Goal: Information Seeking & Learning: Learn about a topic

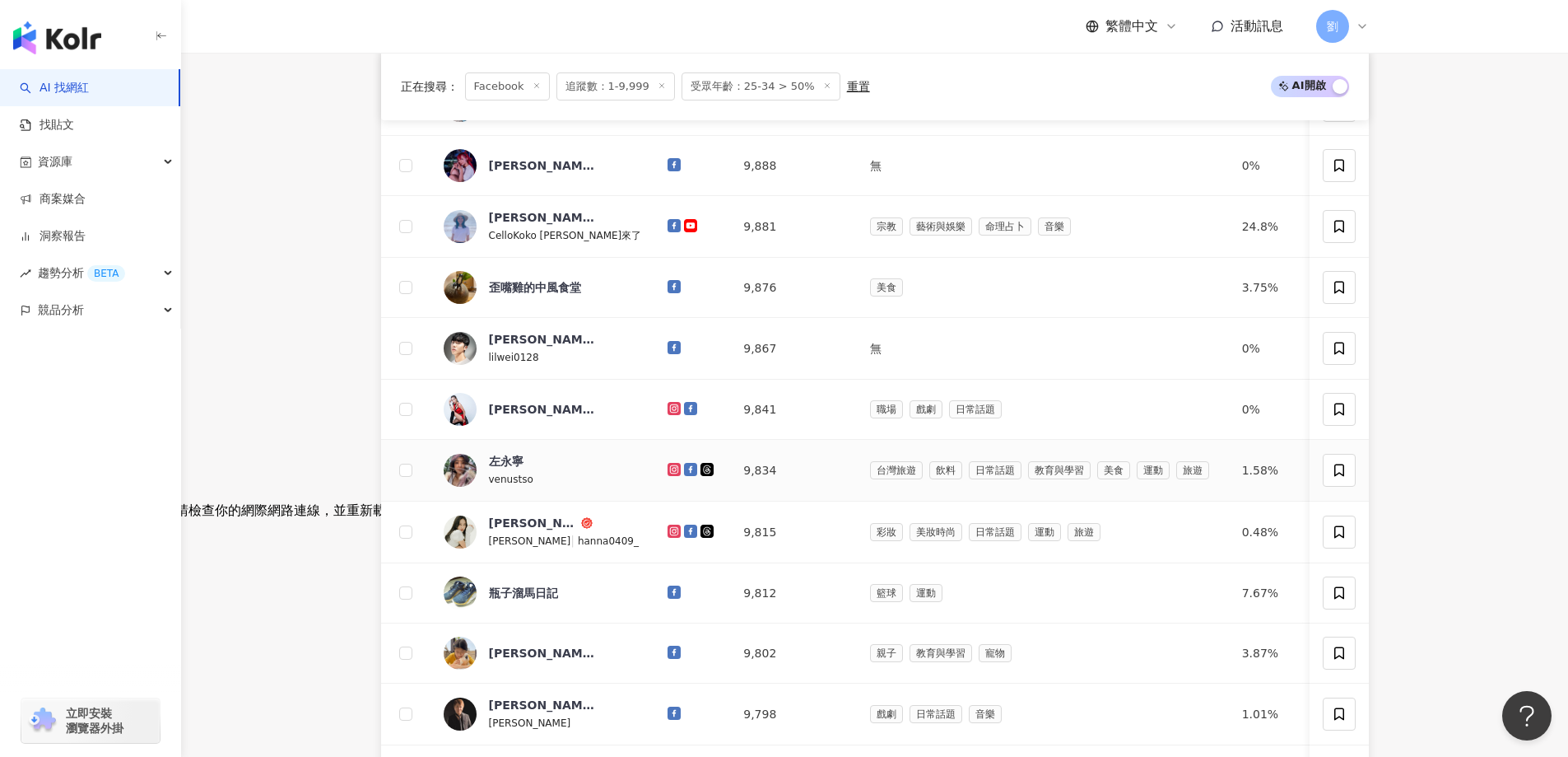
scroll to position [494, 0]
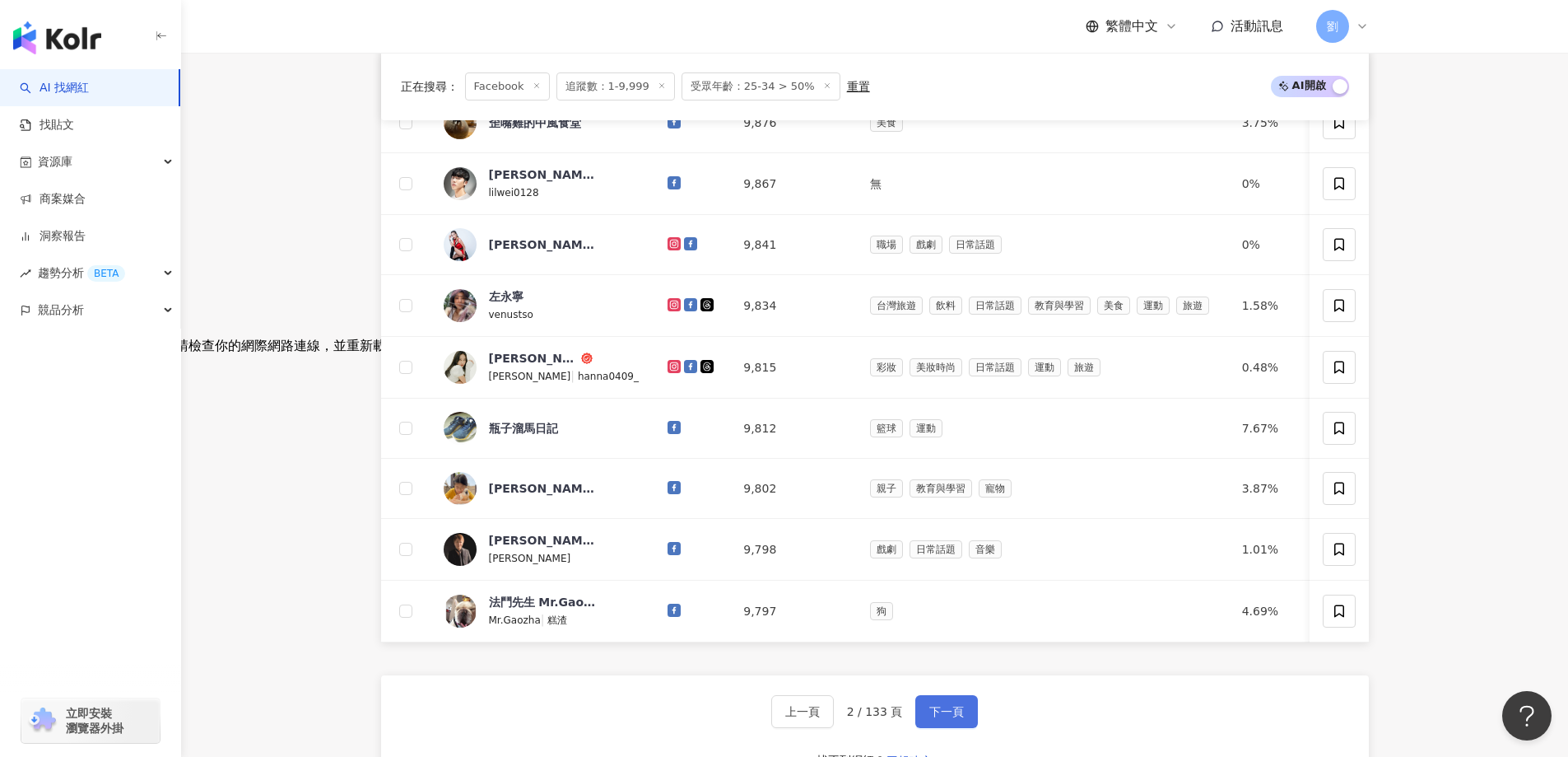
click at [929, 717] on span "下一頁" at bounding box center [946, 711] width 34 height 13
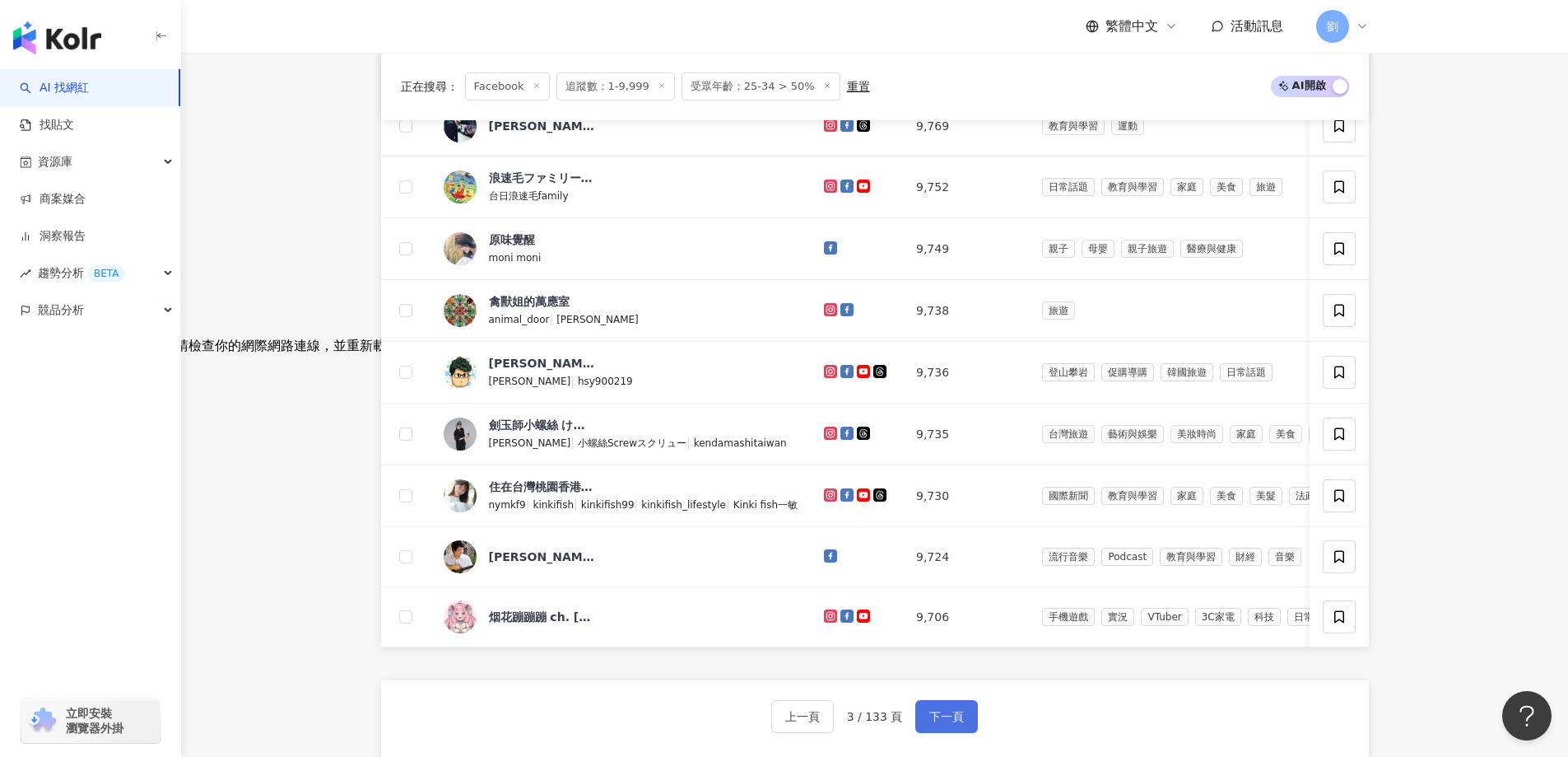
click at [929, 713] on button "下一頁" at bounding box center [947, 716] width 63 height 33
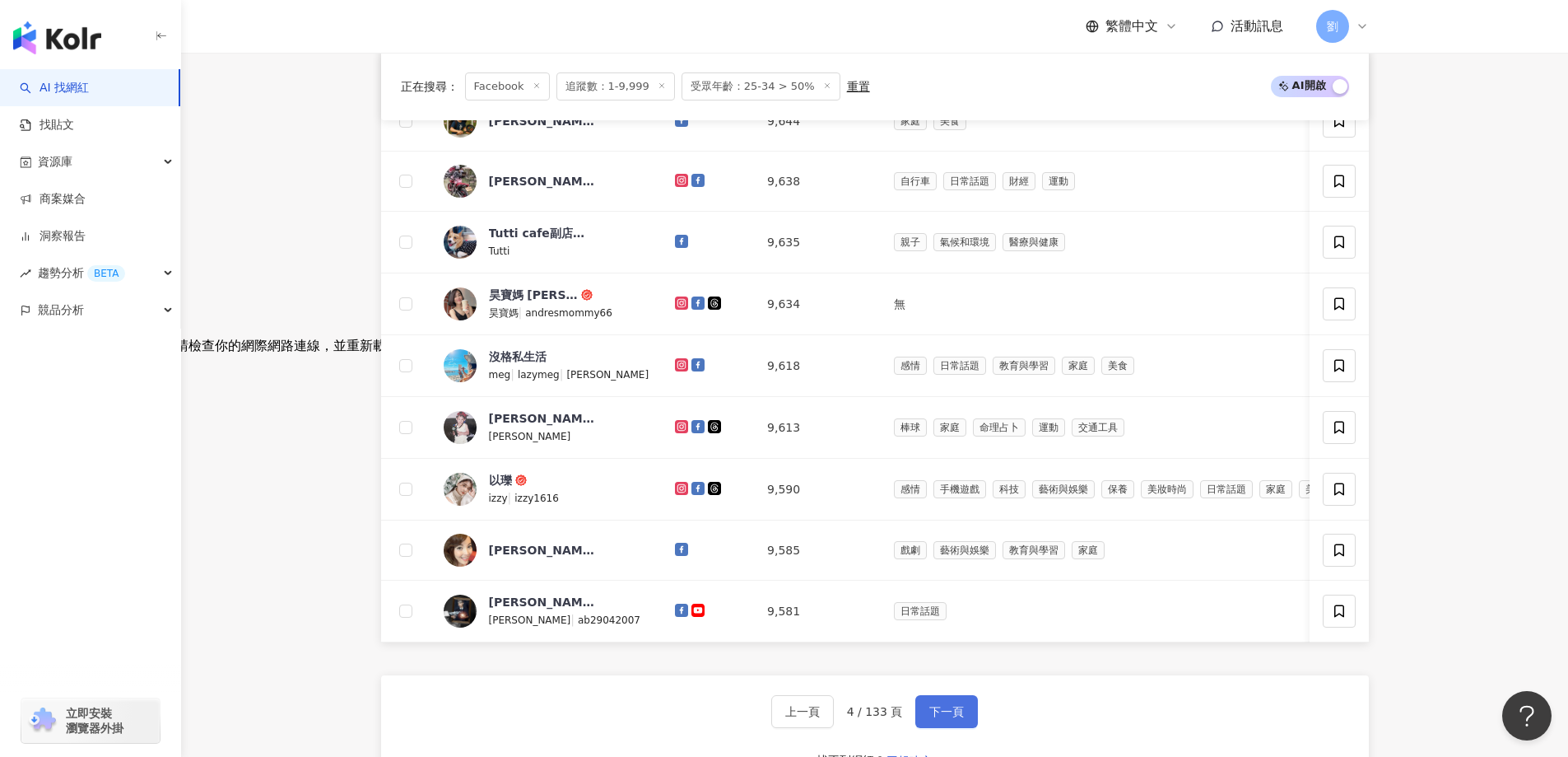
click at [961, 718] on span "下一頁" at bounding box center [946, 711] width 34 height 13
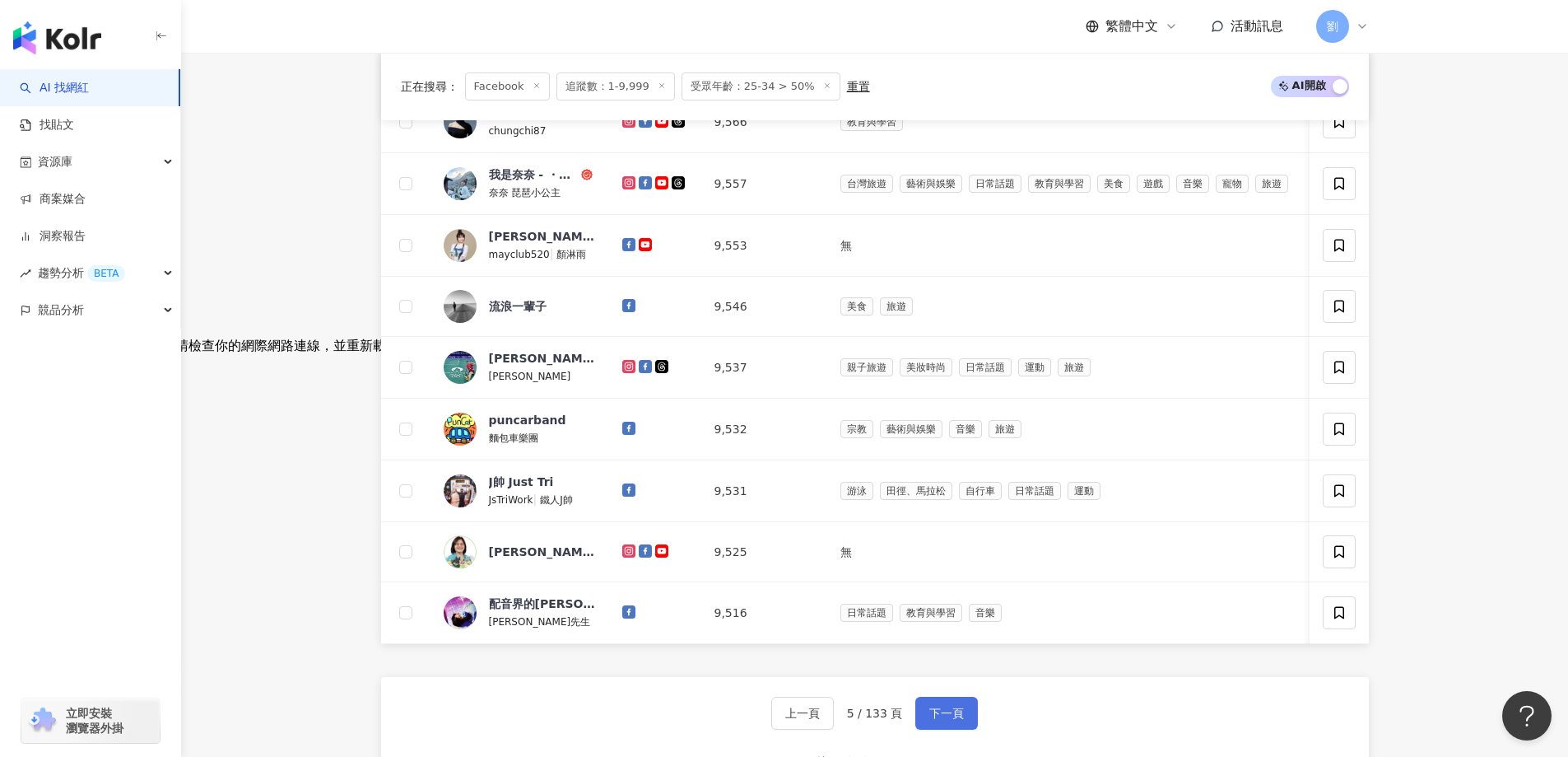
click at [923, 716] on button "下一頁" at bounding box center [947, 713] width 63 height 33
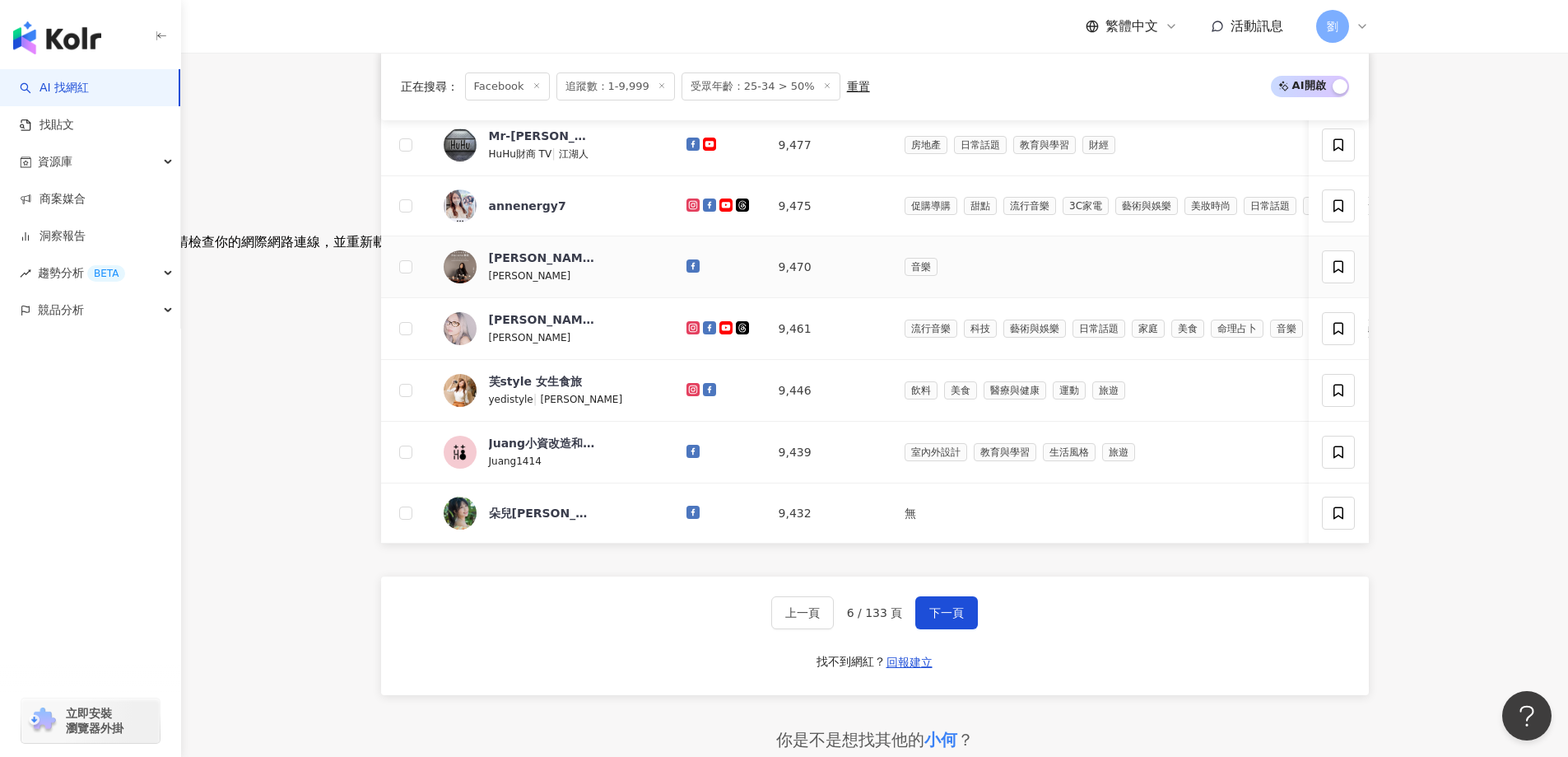
scroll to position [659, 0]
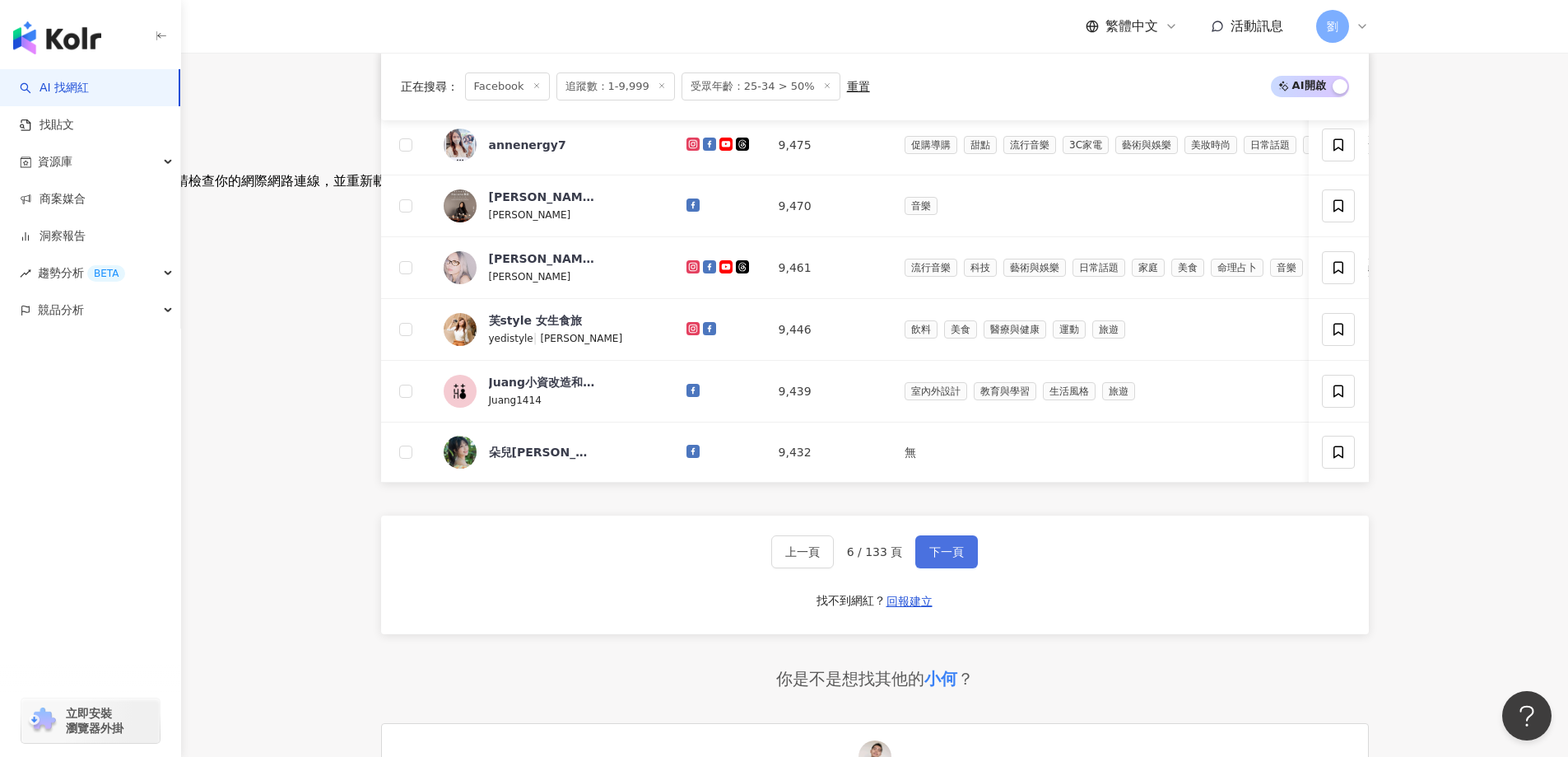
click at [970, 569] on button "下一頁" at bounding box center [947, 551] width 63 height 33
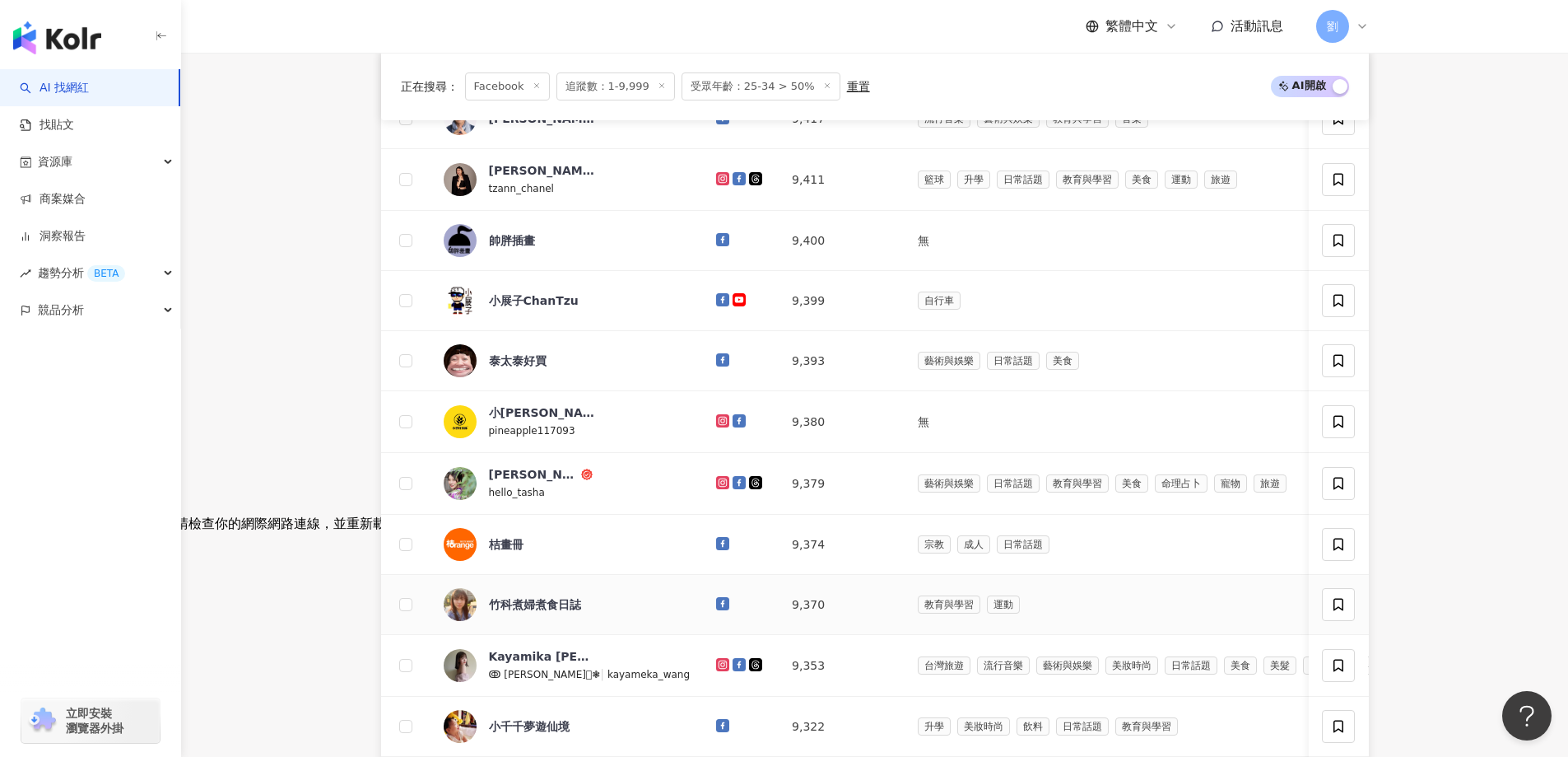
scroll to position [494, 0]
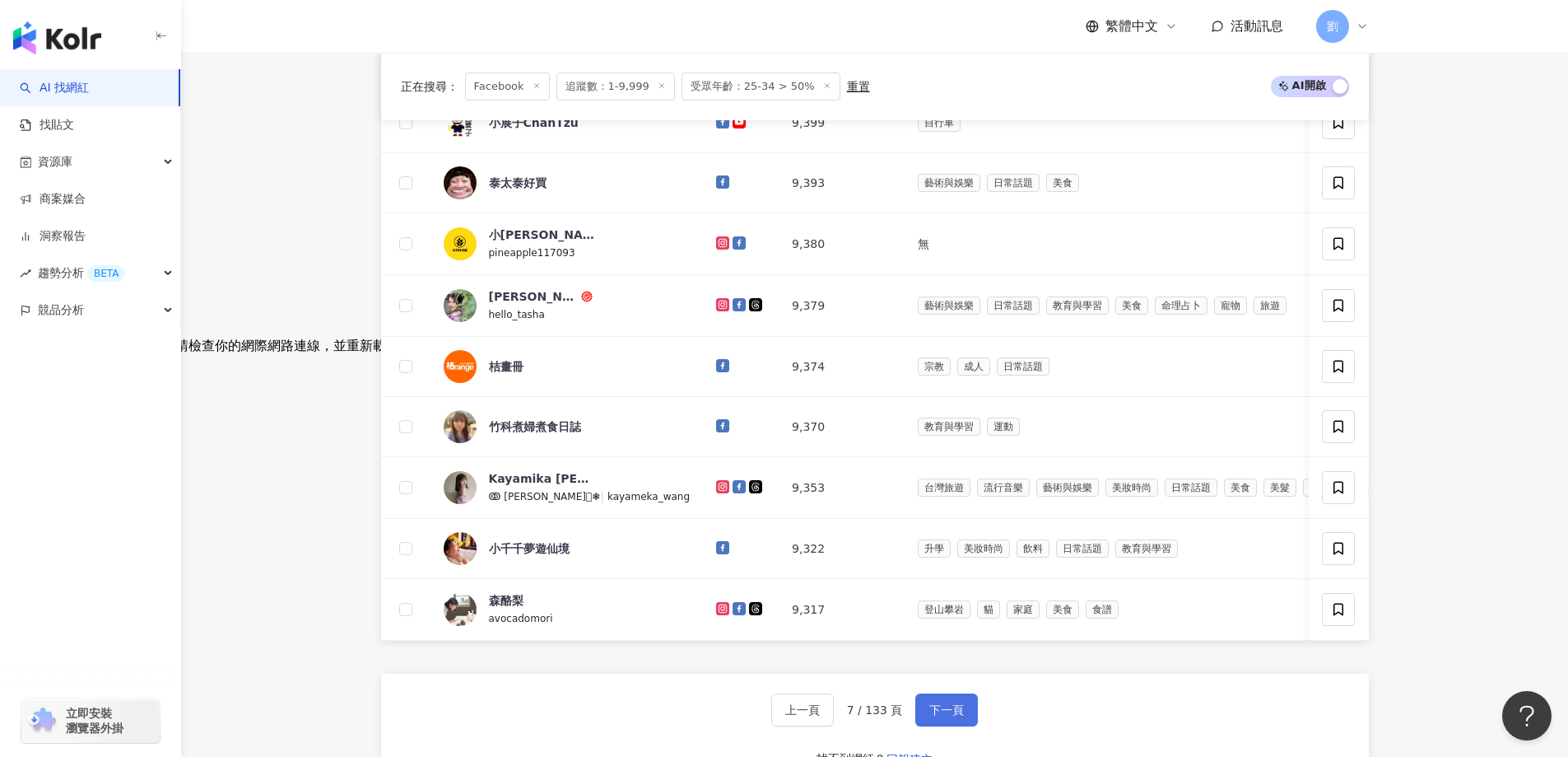
click at [935, 712] on button "下一頁" at bounding box center [947, 709] width 63 height 33
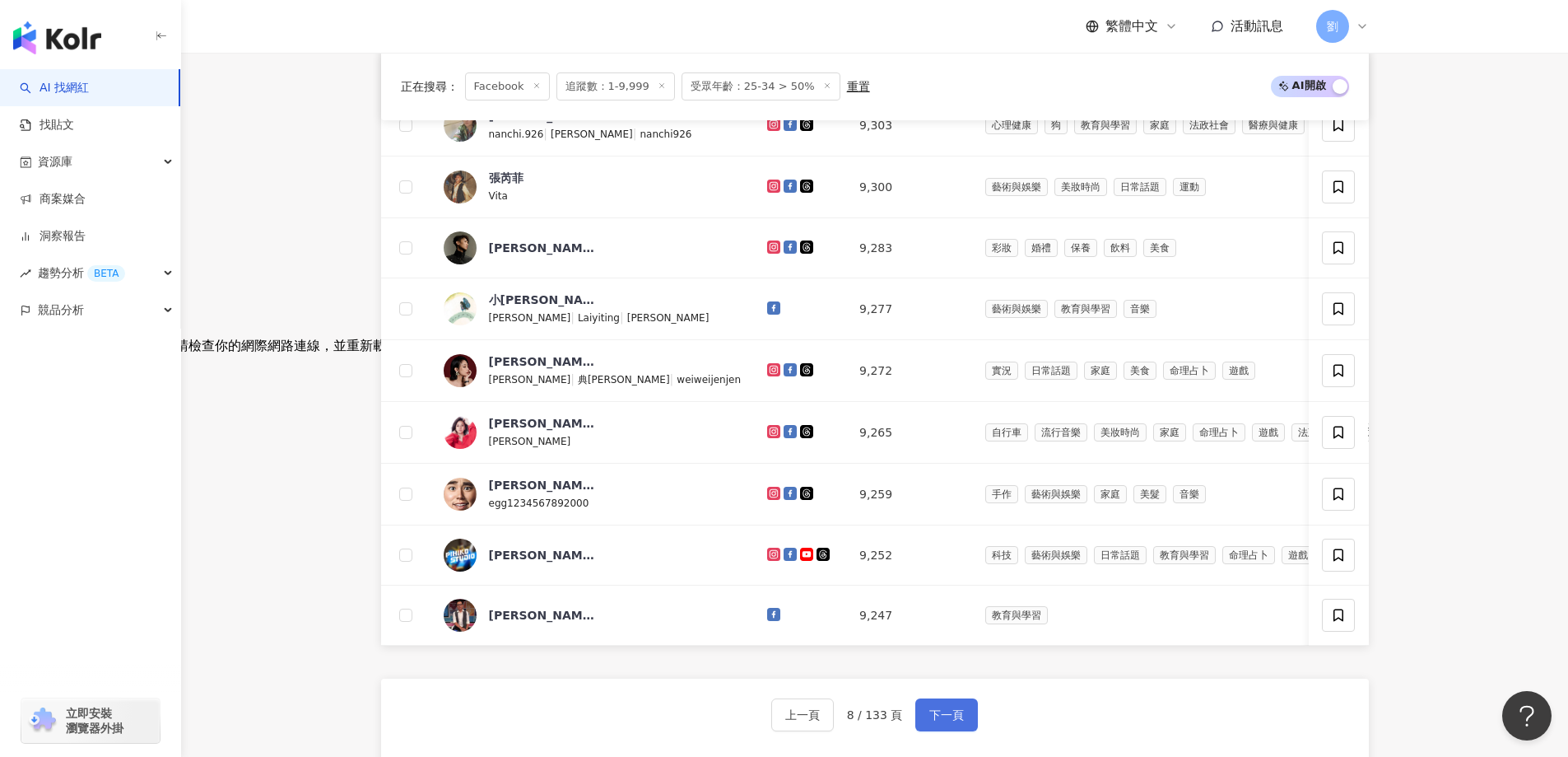
click at [940, 722] on span "下一頁" at bounding box center [946, 715] width 34 height 13
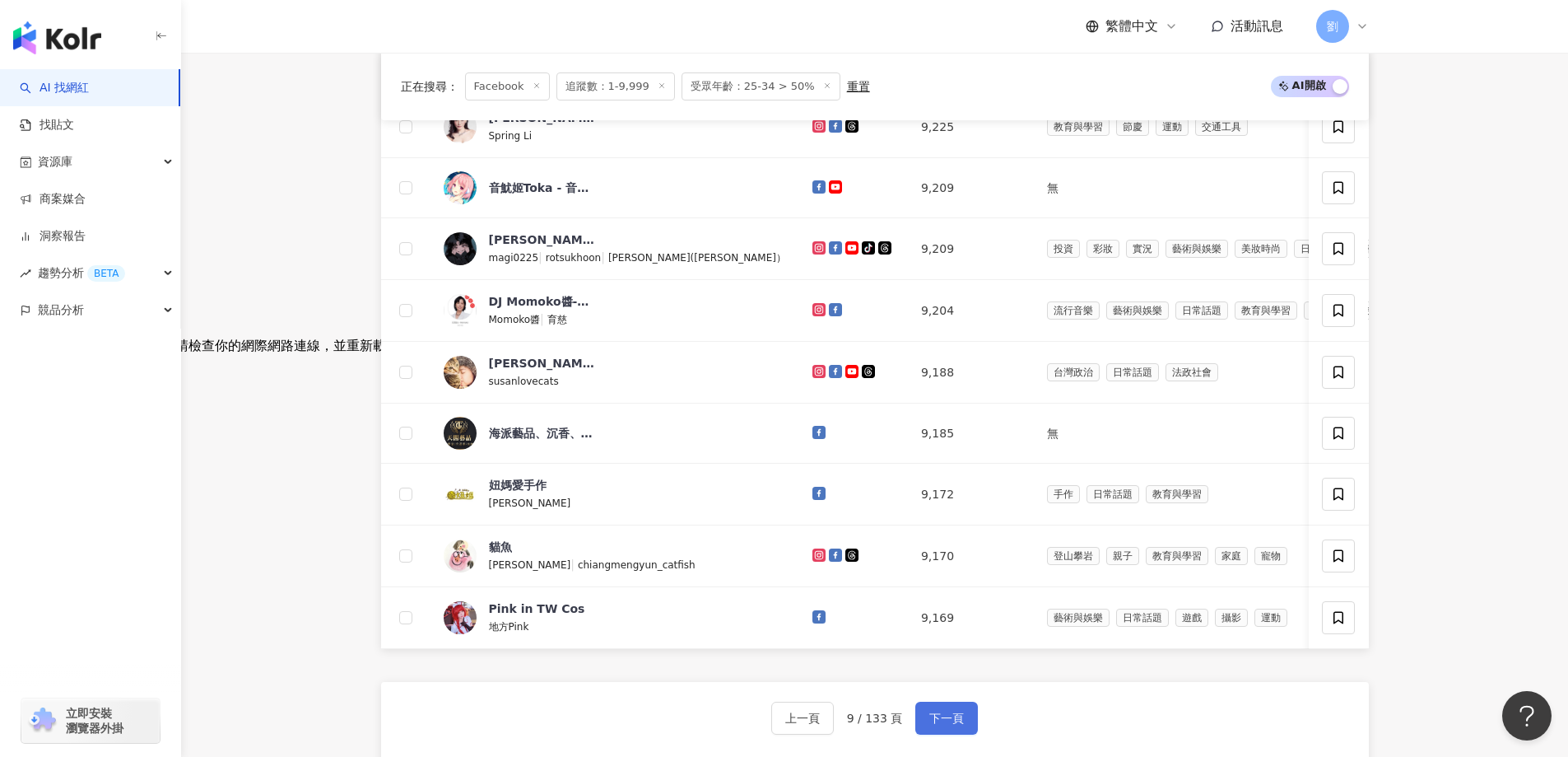
click at [953, 725] on span "下一頁" at bounding box center [946, 718] width 34 height 13
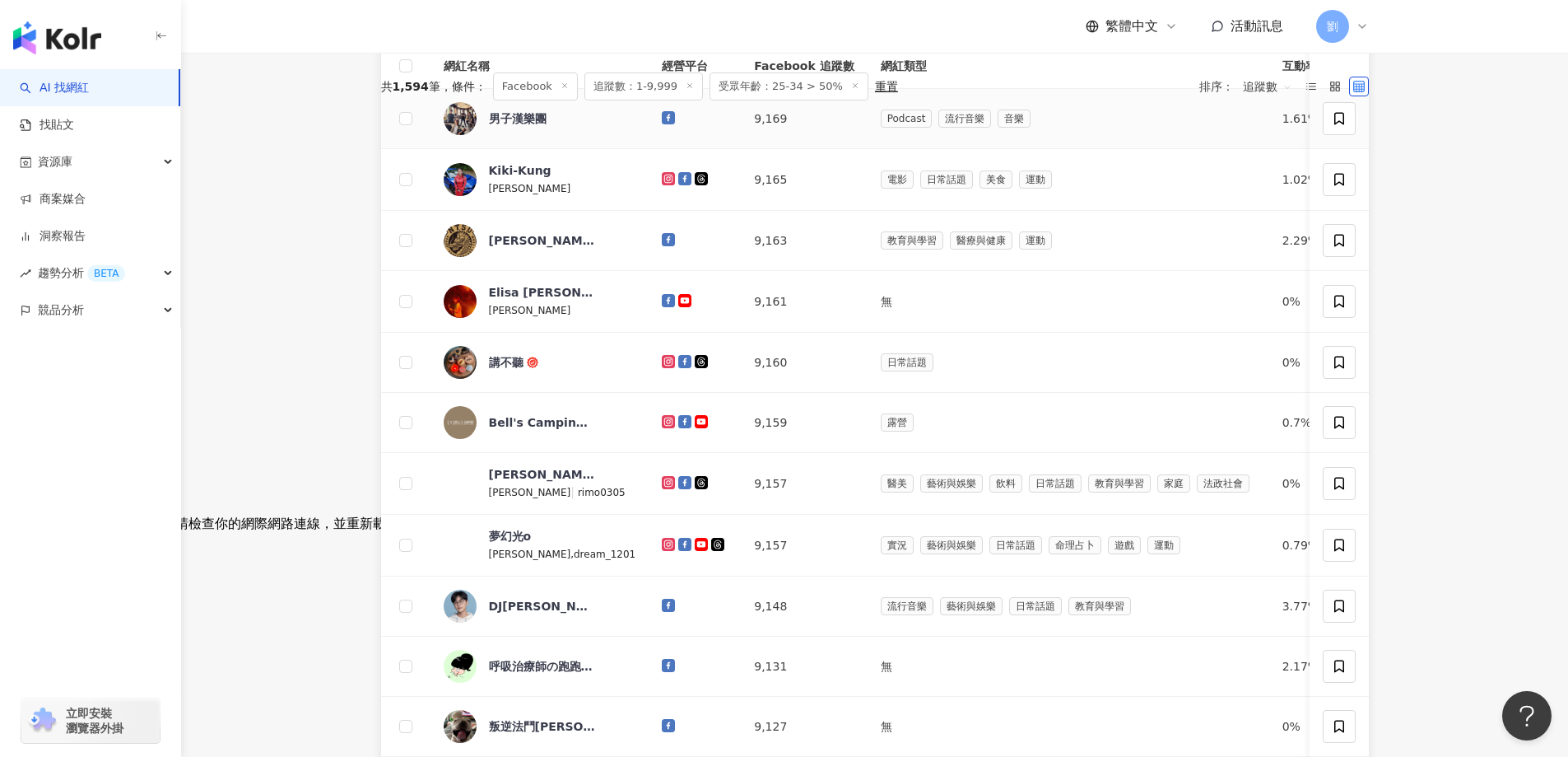
scroll to position [0, 0]
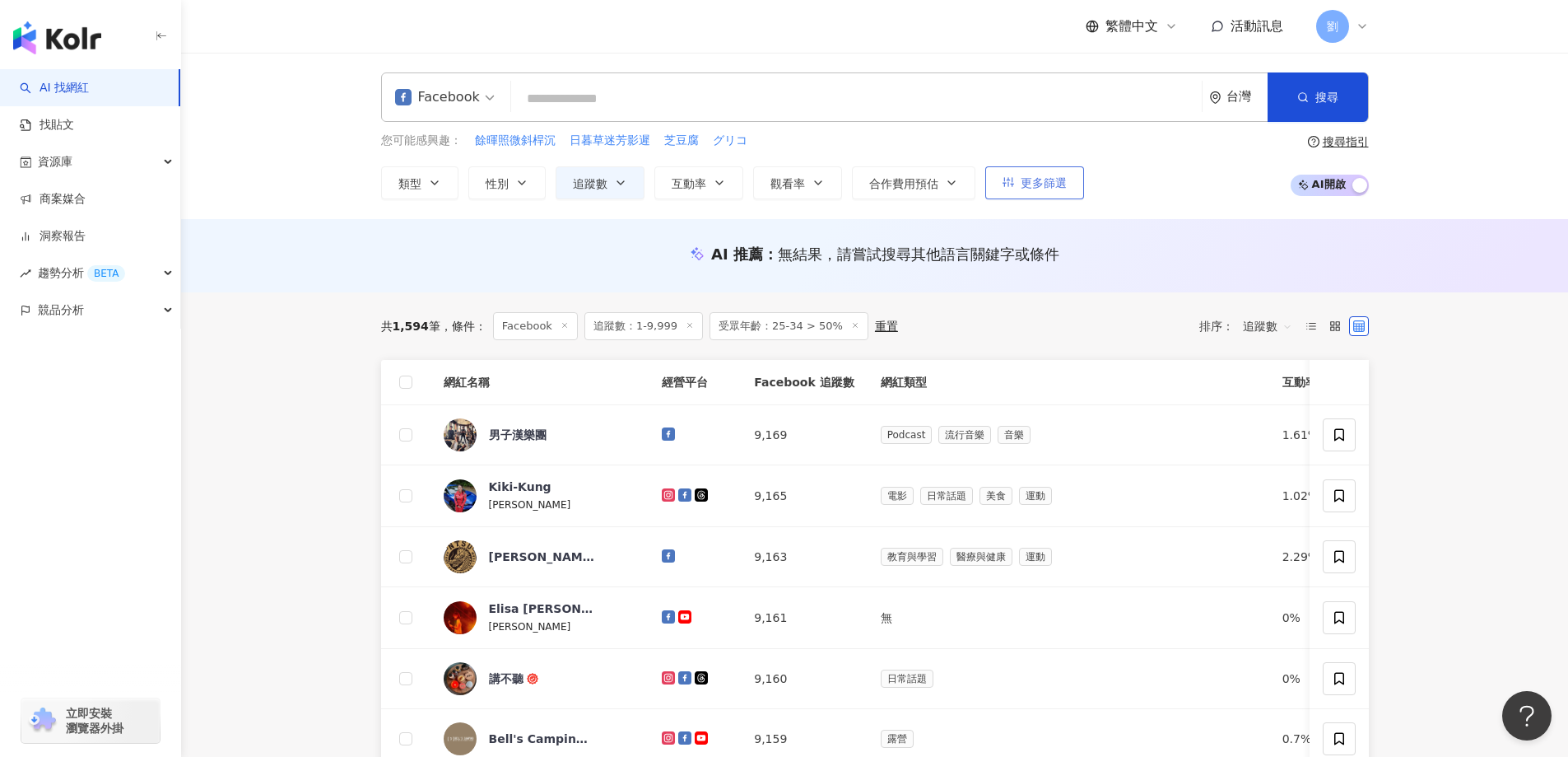
click at [1047, 191] on button "更多篩選" at bounding box center [1035, 182] width 99 height 33
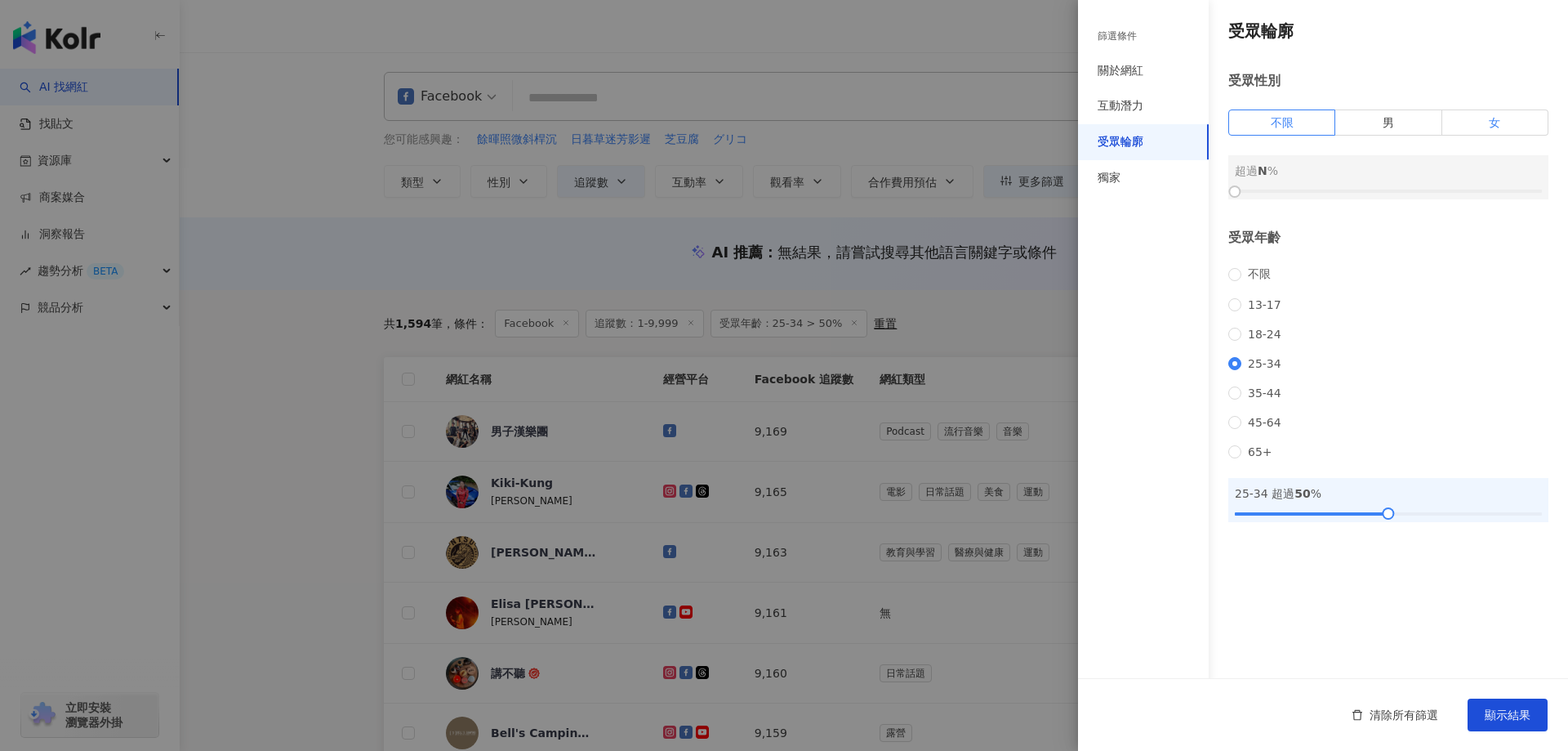
click at [1480, 113] on label "女" at bounding box center [1495, 123] width 106 height 26
drag, startPoint x: 1232, startPoint y: 195, endPoint x: 1402, endPoint y: 197, distance: 170.0
click at [1402, 197] on div at bounding box center [1403, 191] width 9 height 9
click at [1515, 723] on button "顯示結果" at bounding box center [1507, 714] width 80 height 32
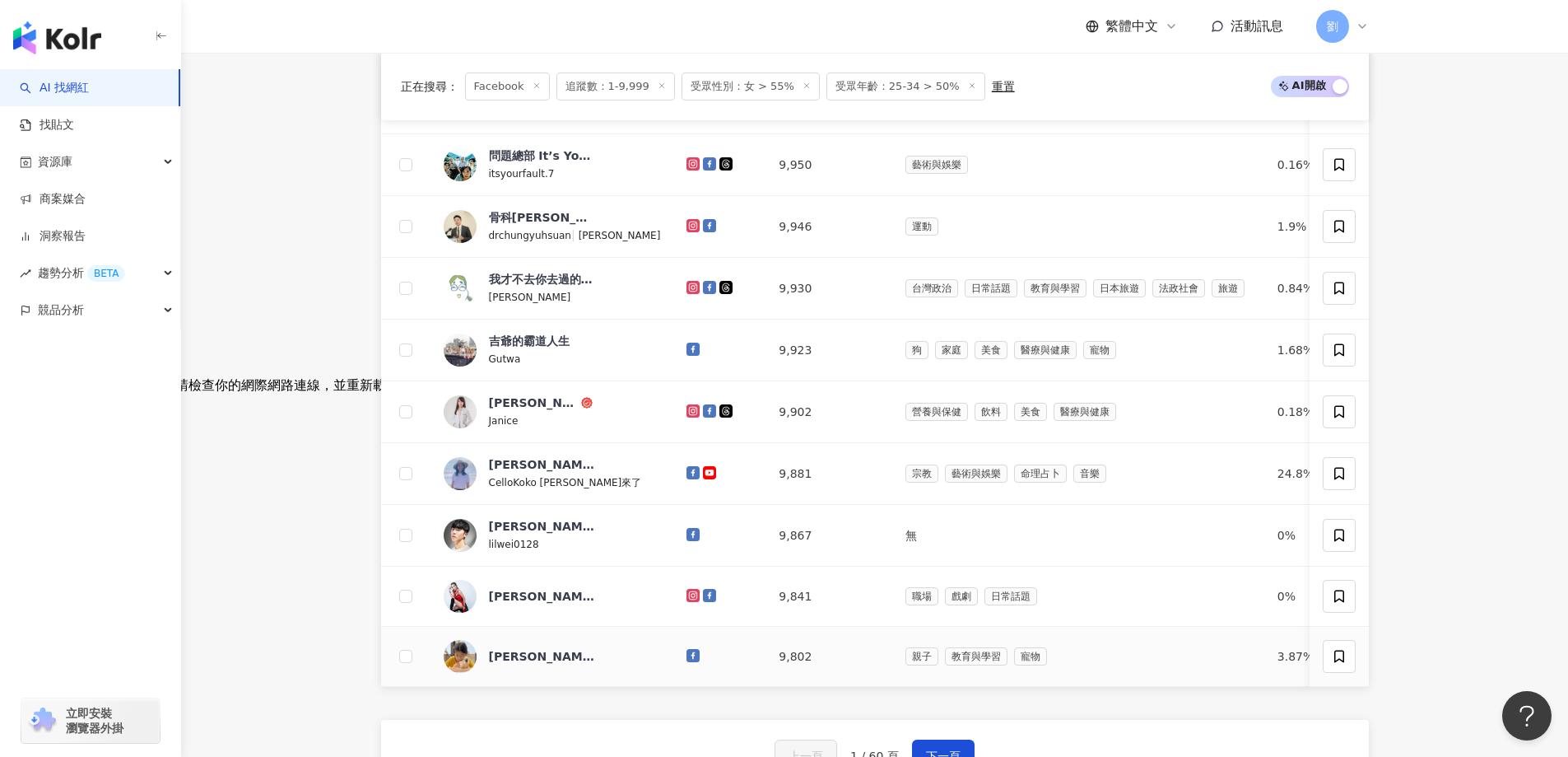
scroll to position [494, 0]
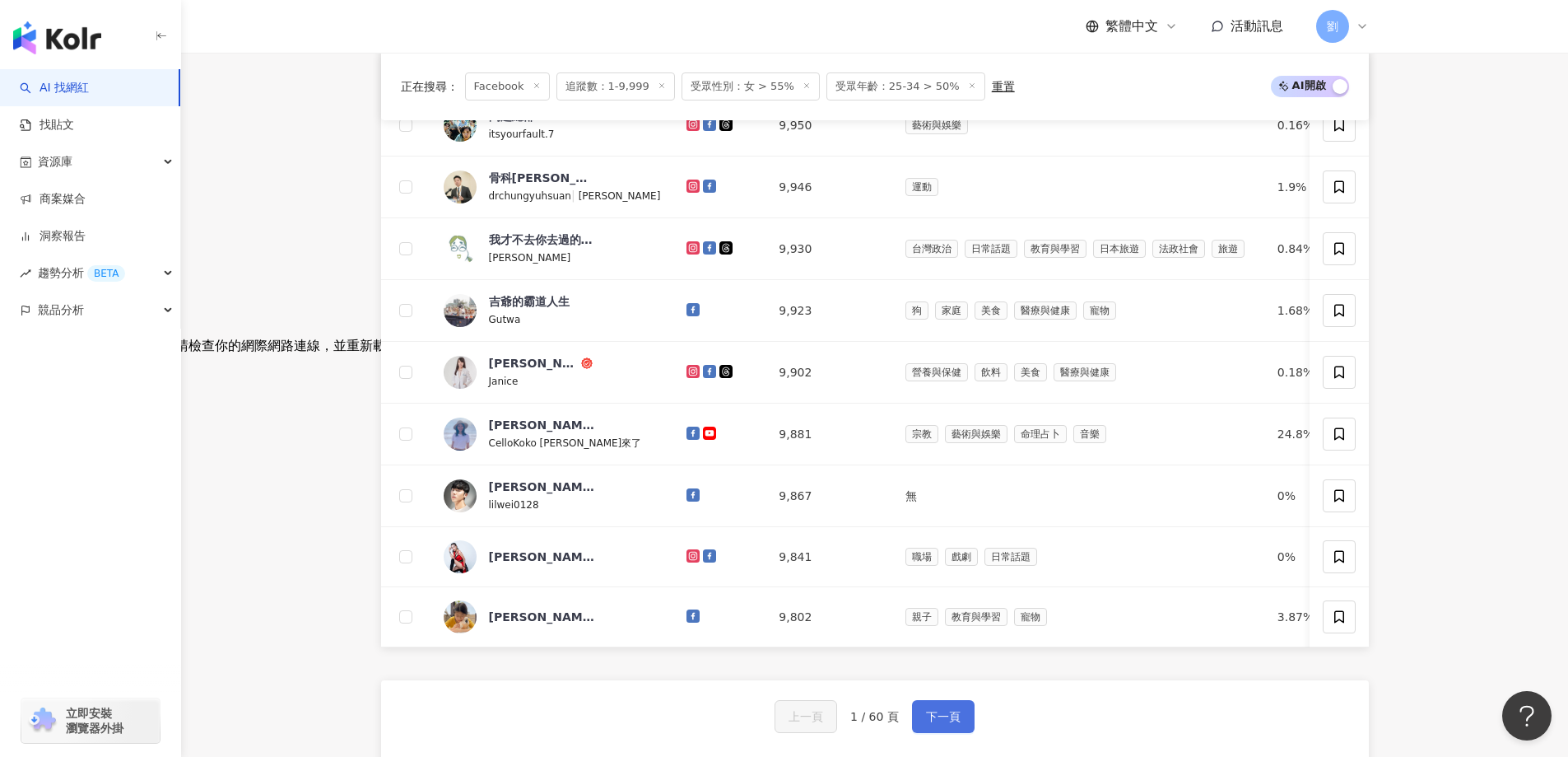
click at [940, 721] on span "下一頁" at bounding box center [943, 716] width 34 height 13
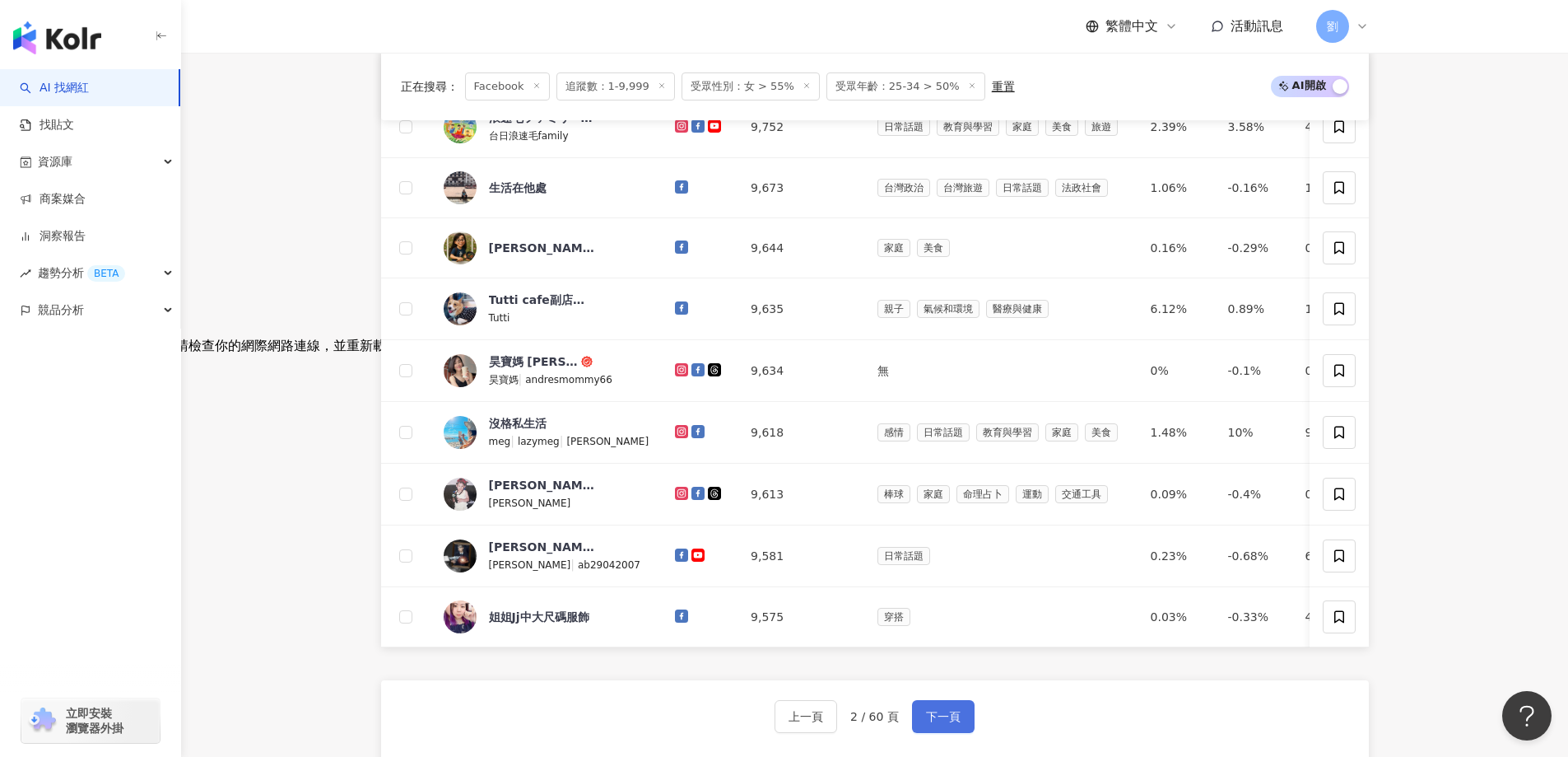
click at [932, 714] on button "下一頁" at bounding box center [943, 716] width 63 height 33
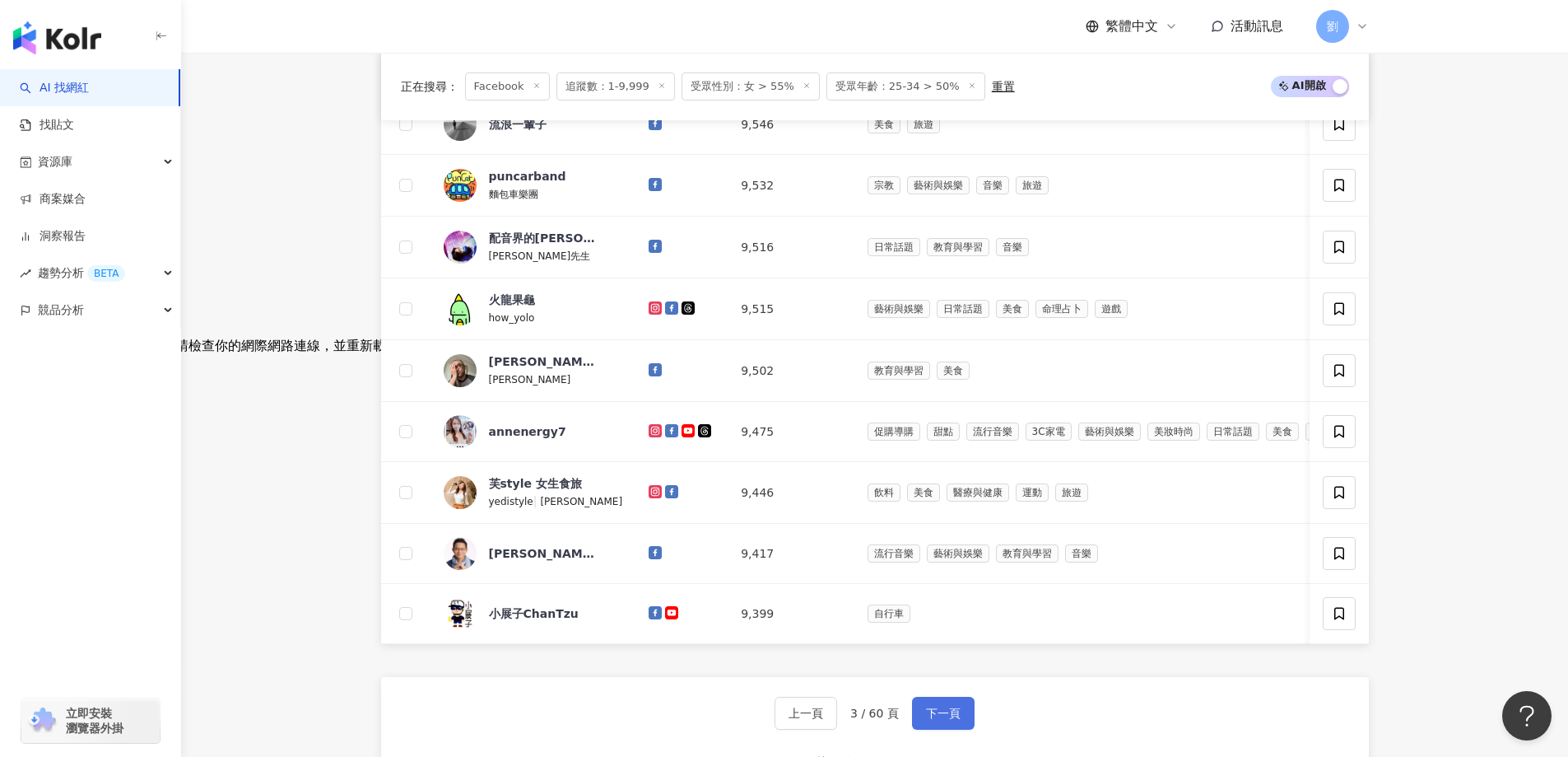
click at [921, 730] on button "下一頁" at bounding box center [943, 713] width 63 height 33
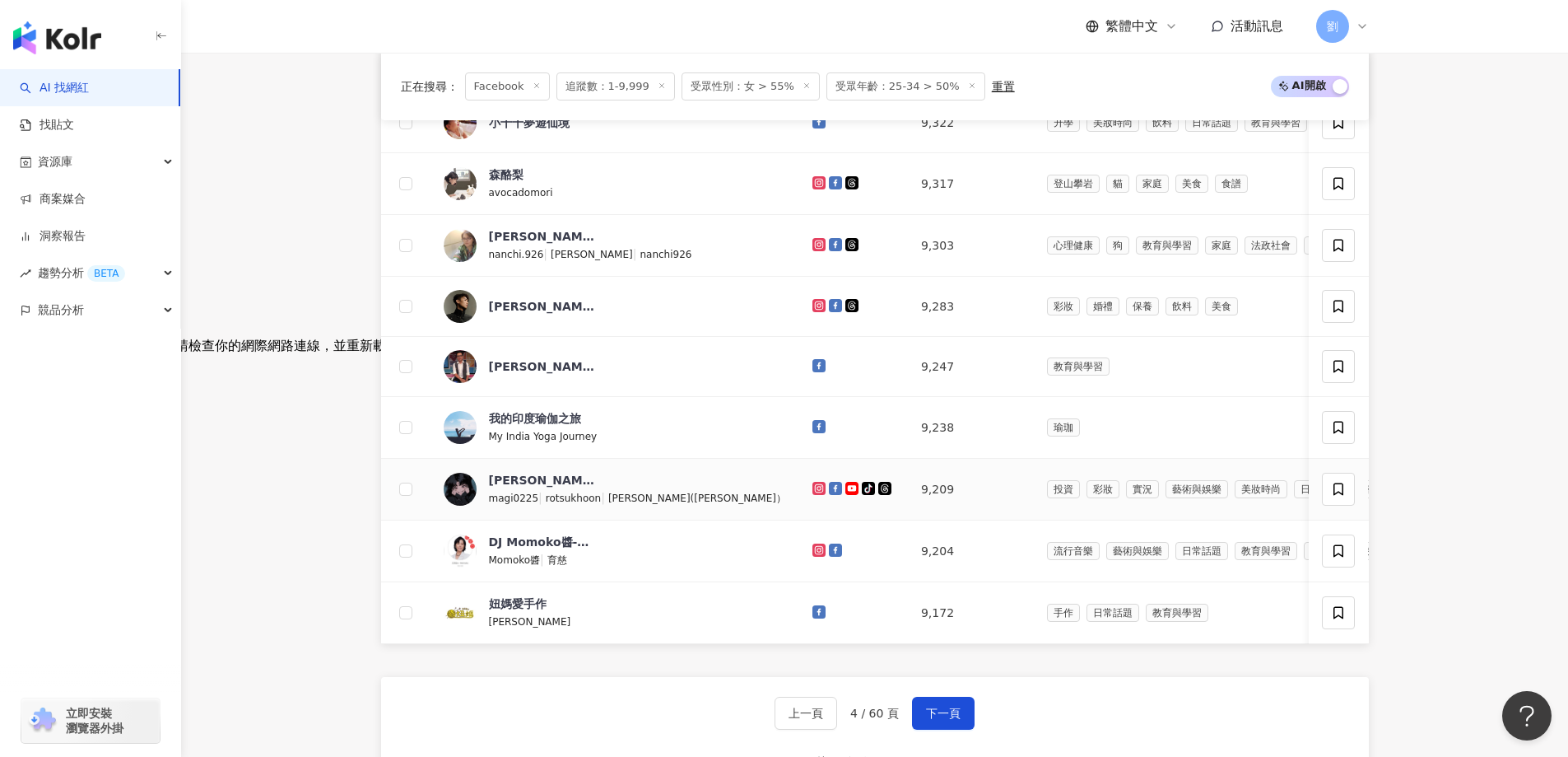
scroll to position [659, 0]
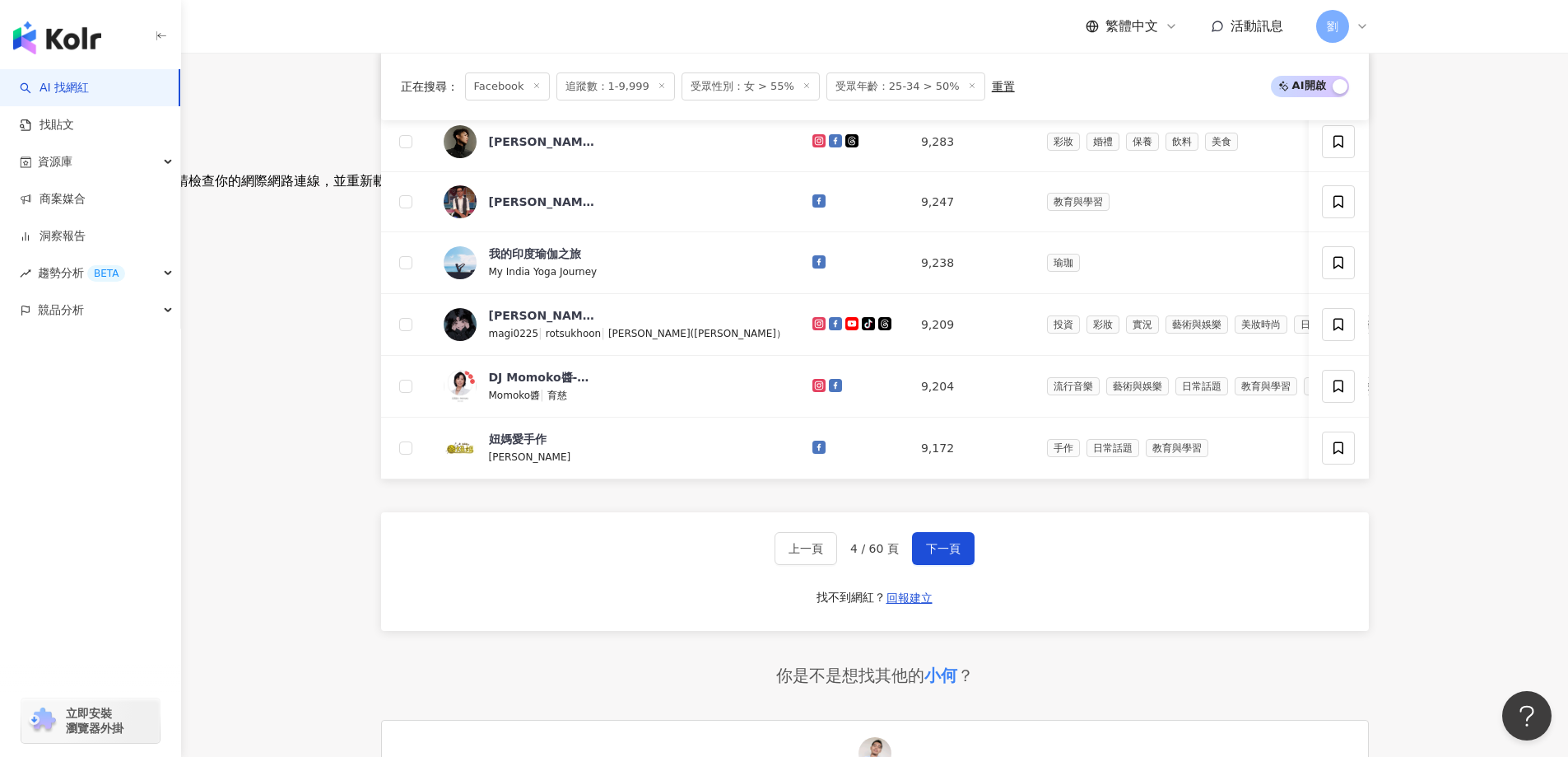
click at [917, 585] on div "上一頁 4 / 60 頁 下一頁 找不到網紅？ 回報建立" at bounding box center [875, 571] width 988 height 119
click at [926, 565] on button "下一頁" at bounding box center [943, 548] width 63 height 33
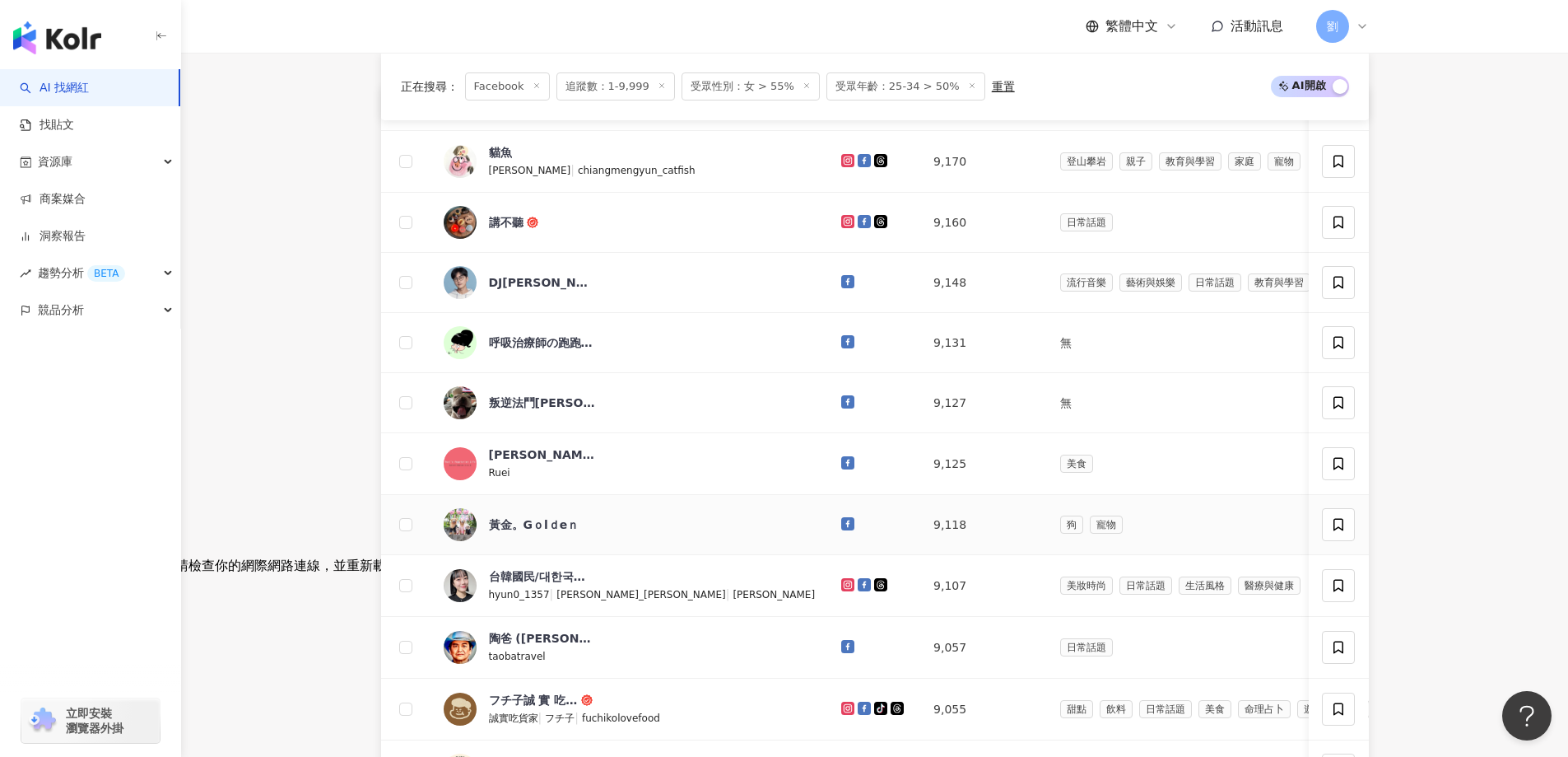
scroll to position [164, 0]
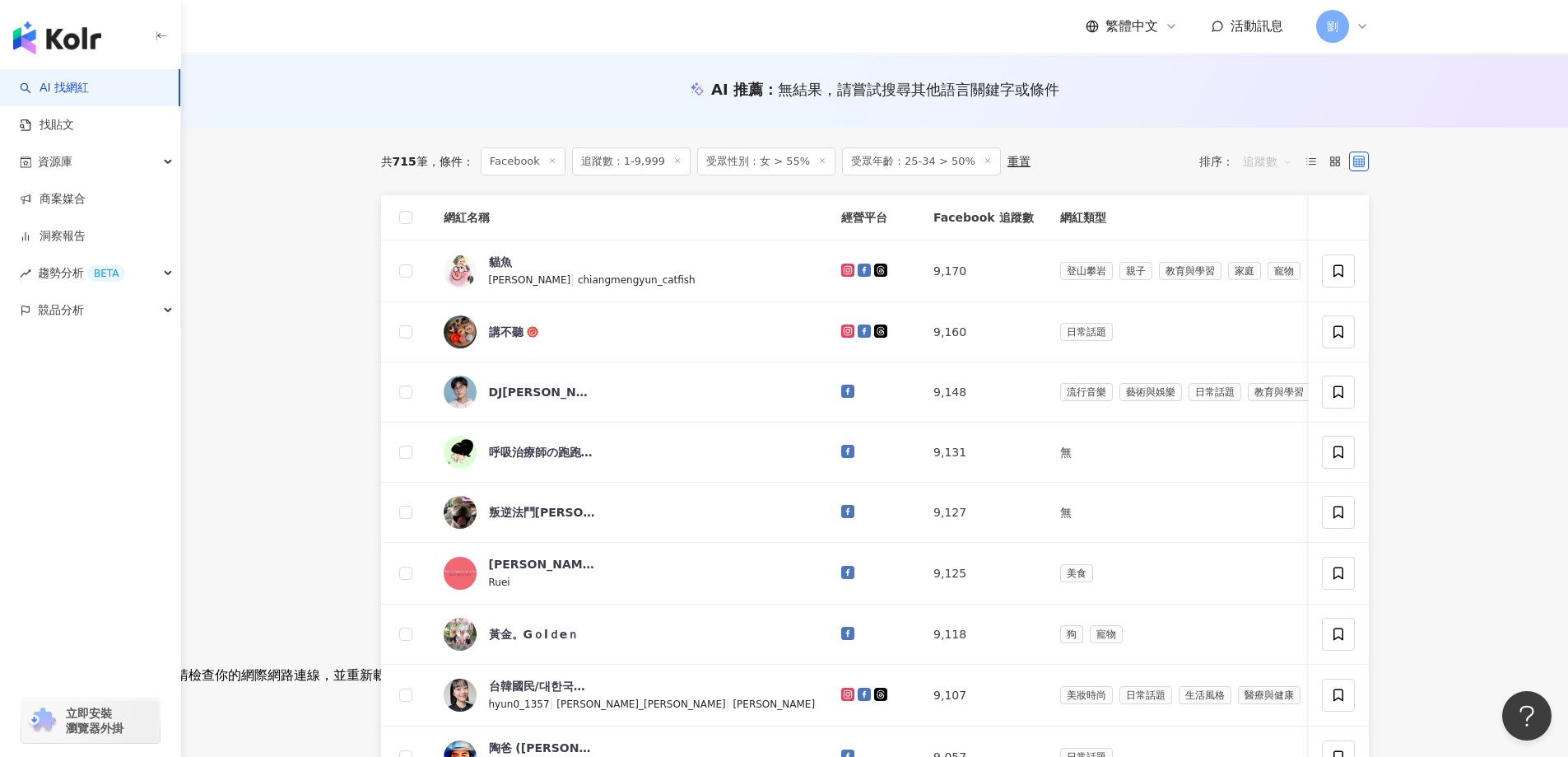
click at [1280, 168] on span "追蹤數" at bounding box center [1267, 162] width 49 height 27
click at [1272, 272] on div "互動率" at bounding box center [1267, 279] width 42 height 18
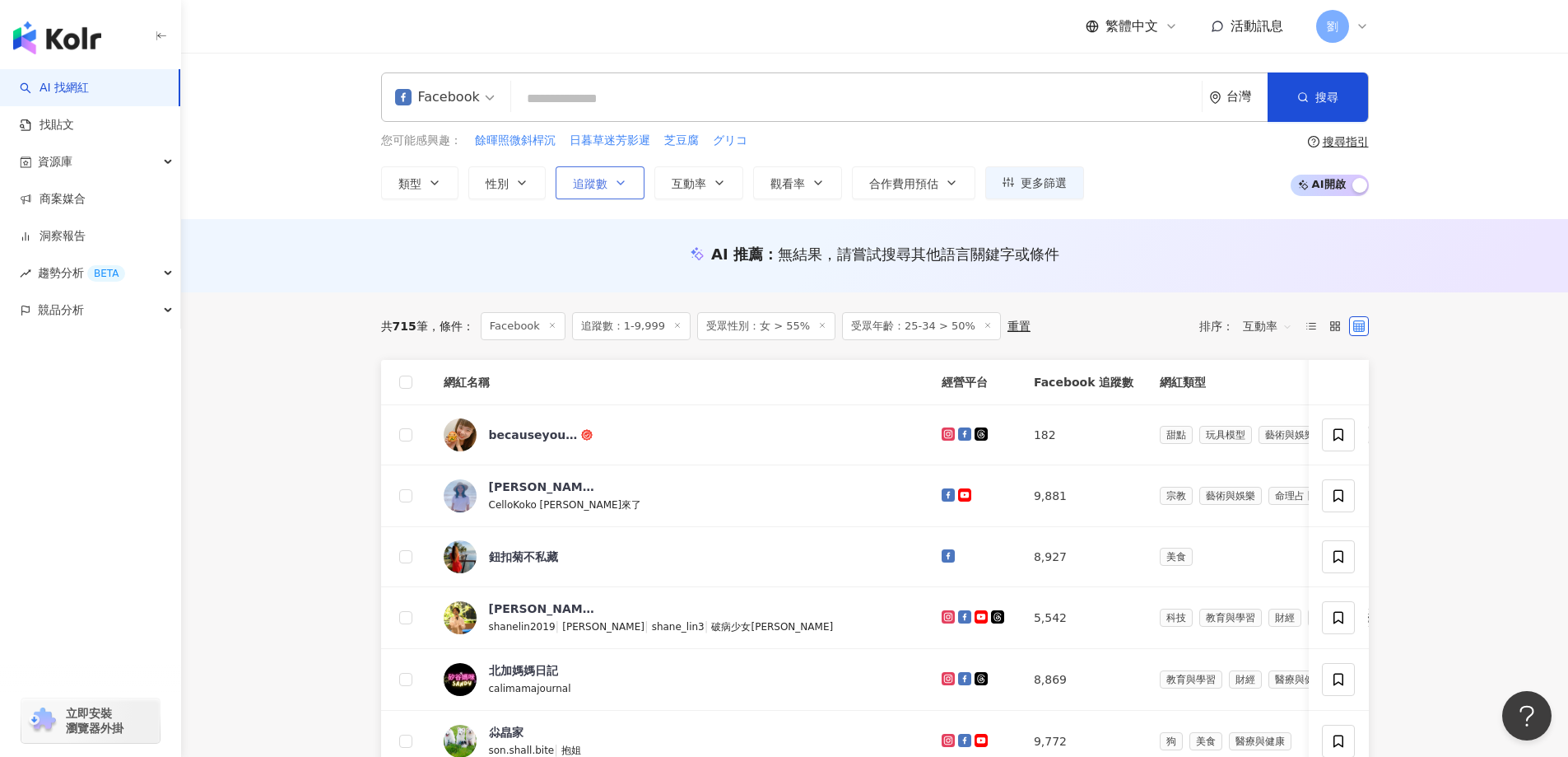
click at [622, 178] on icon "button" at bounding box center [620, 182] width 13 height 13
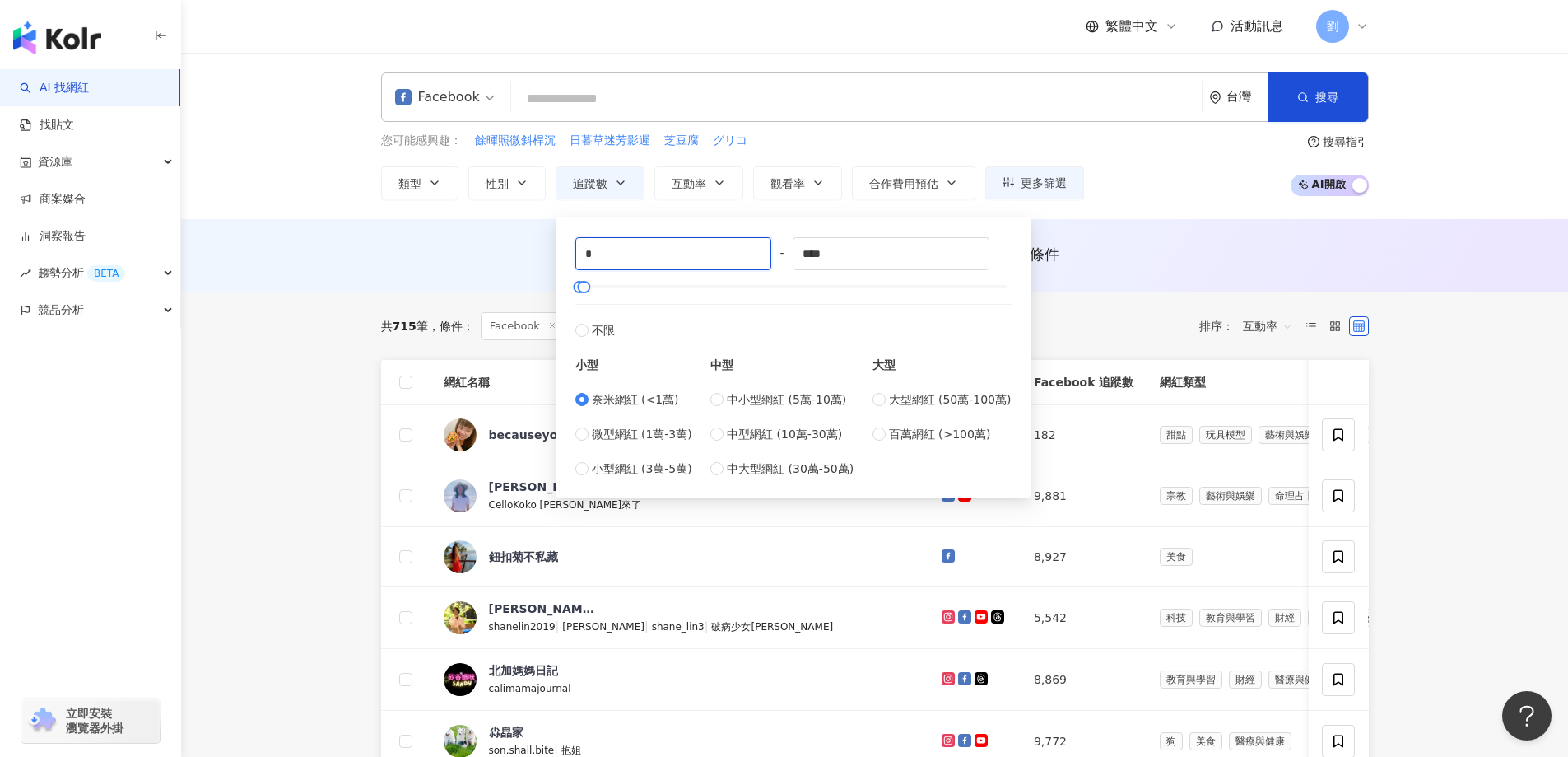
drag, startPoint x: 651, startPoint y: 256, endPoint x: 542, endPoint y: 246, distance: 109.5
type input "****"
click at [1314, 109] on button "搜尋" at bounding box center [1318, 97] width 101 height 50
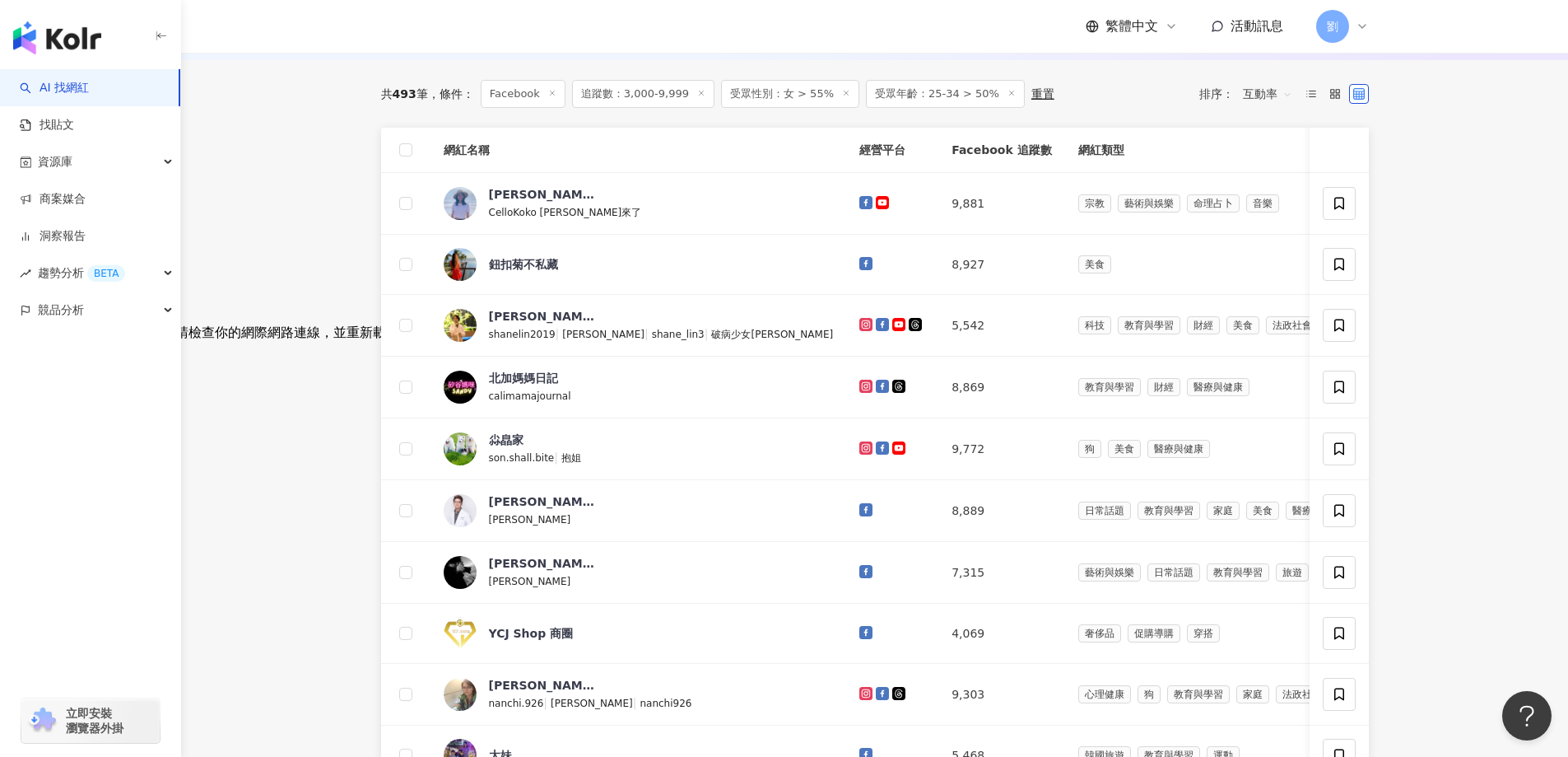
scroll to position [823, 0]
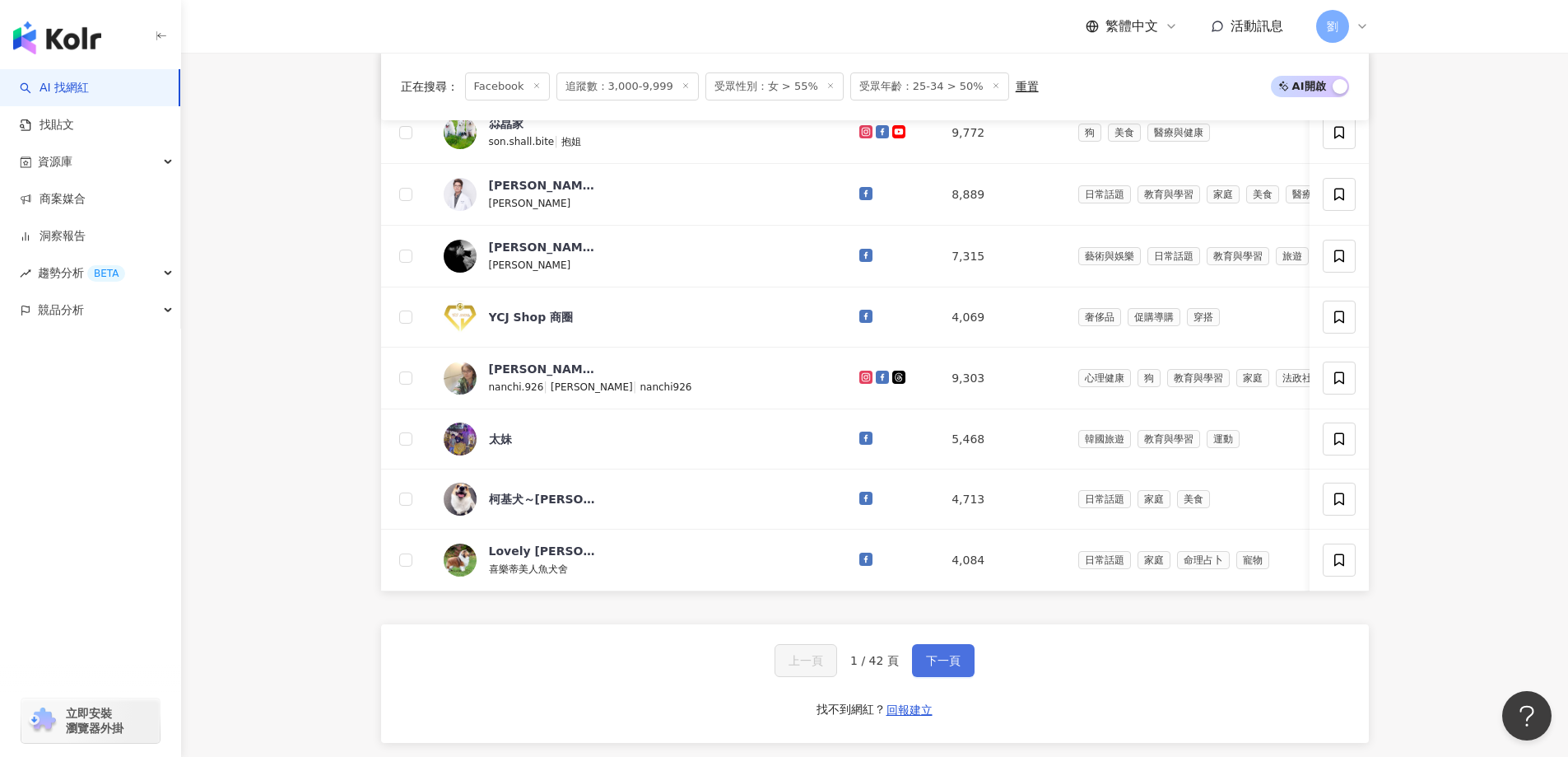
click at [932, 672] on button "下一頁" at bounding box center [943, 660] width 63 height 33
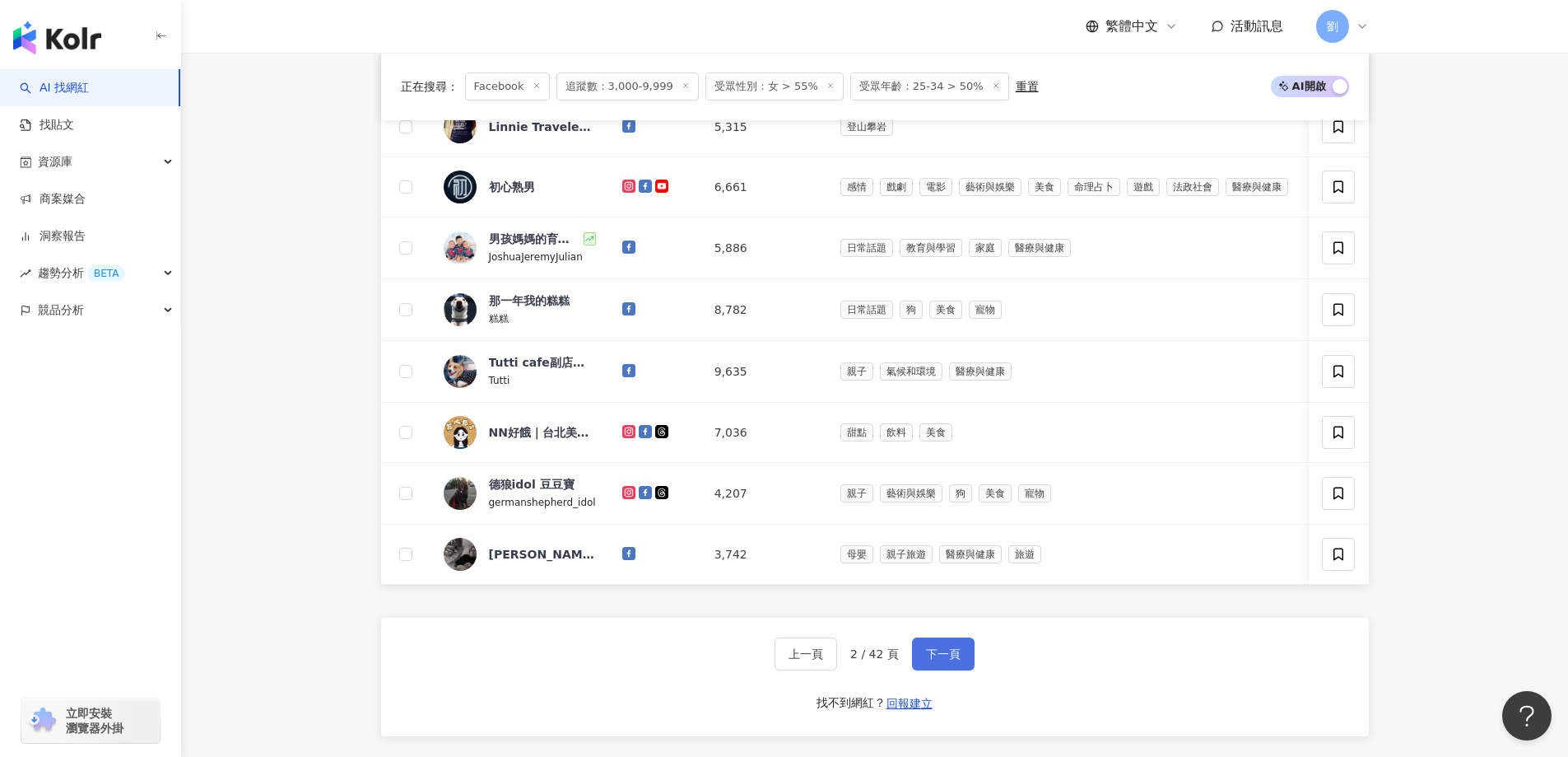
click at [952, 661] on span "下一頁" at bounding box center [943, 654] width 34 height 13
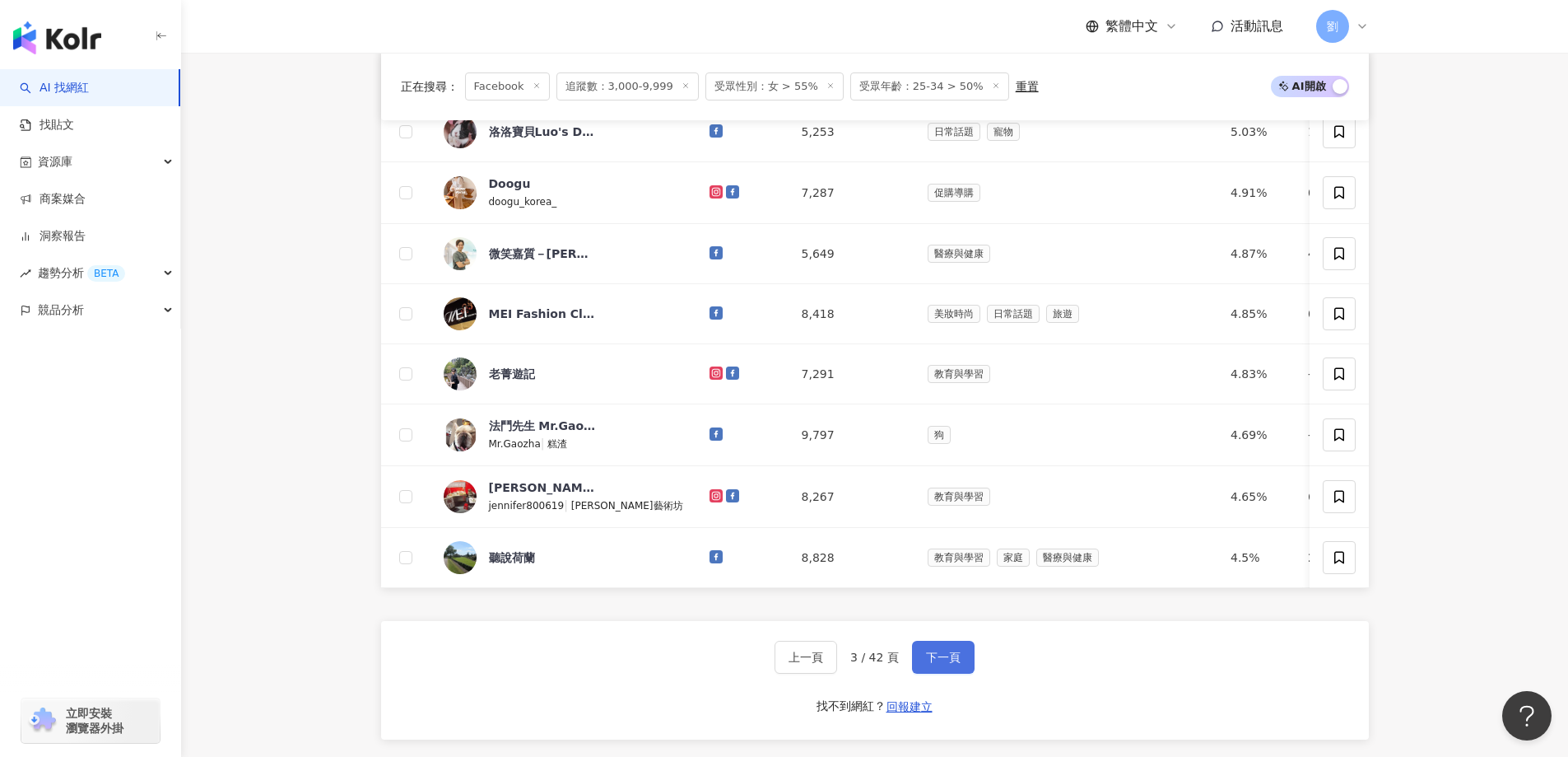
click at [955, 664] on span "下一頁" at bounding box center [943, 657] width 34 height 13
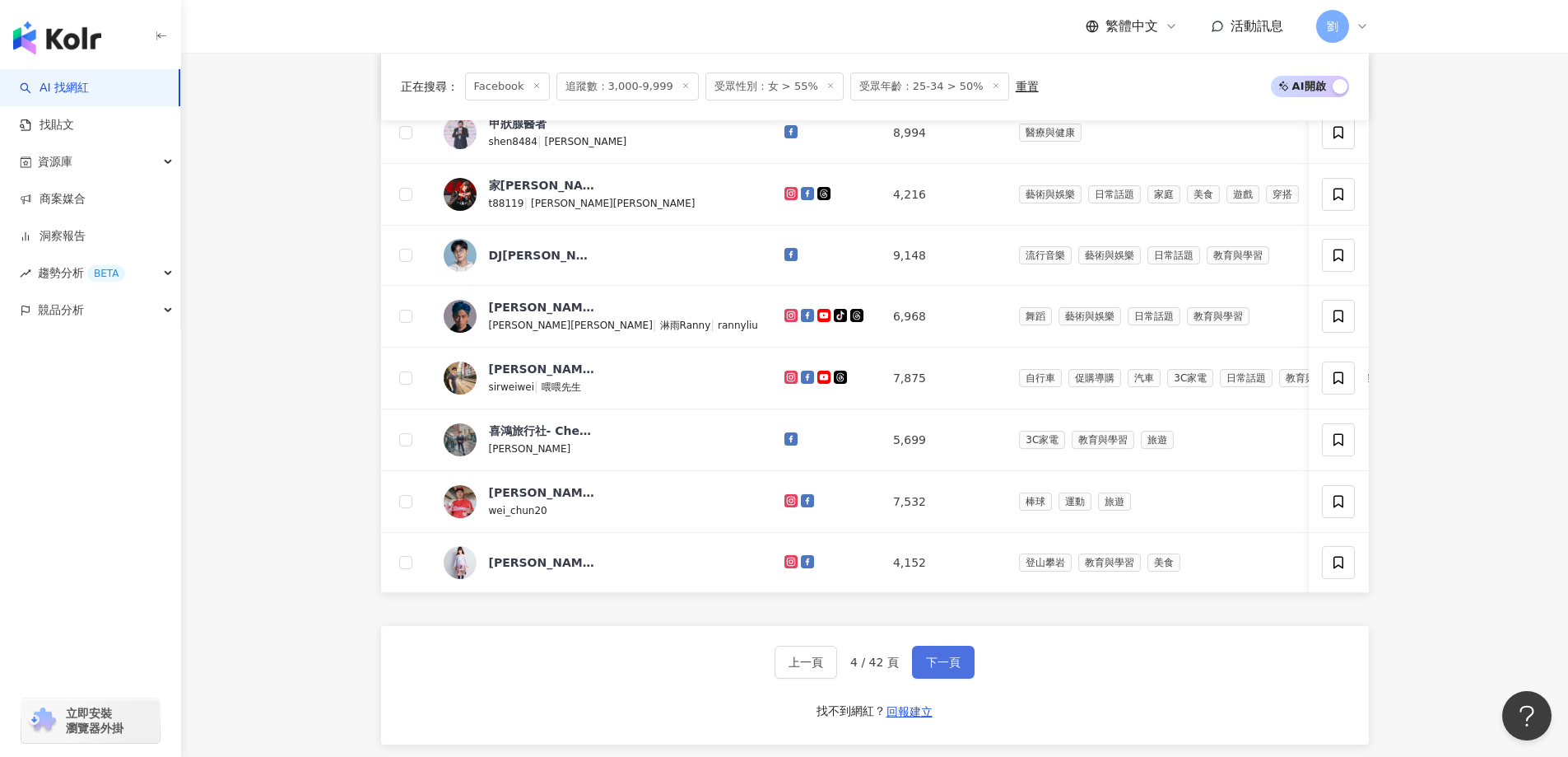
click at [963, 678] on button "下一頁" at bounding box center [943, 661] width 63 height 33
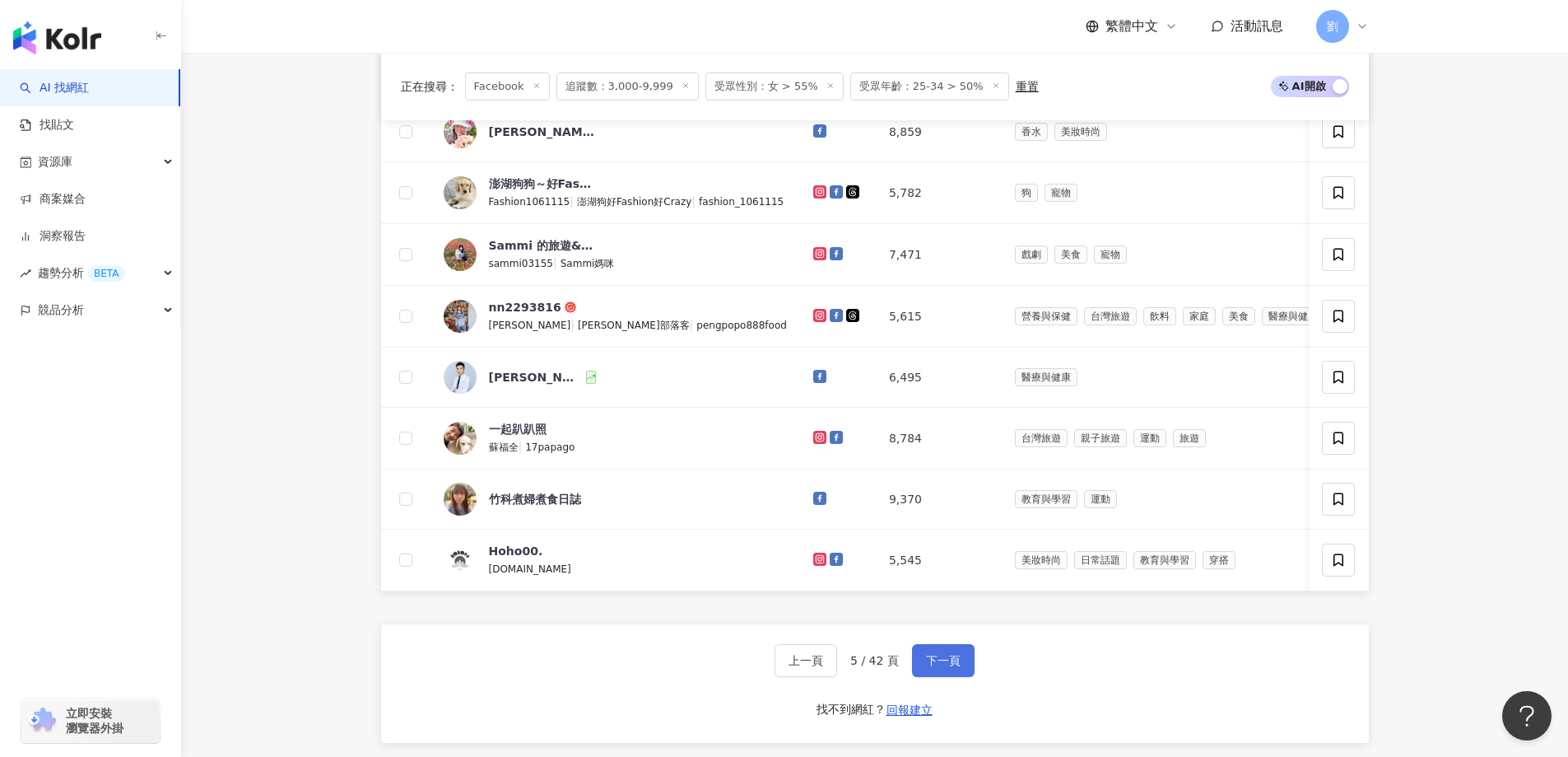
click at [957, 667] on span "下一頁" at bounding box center [943, 660] width 34 height 13
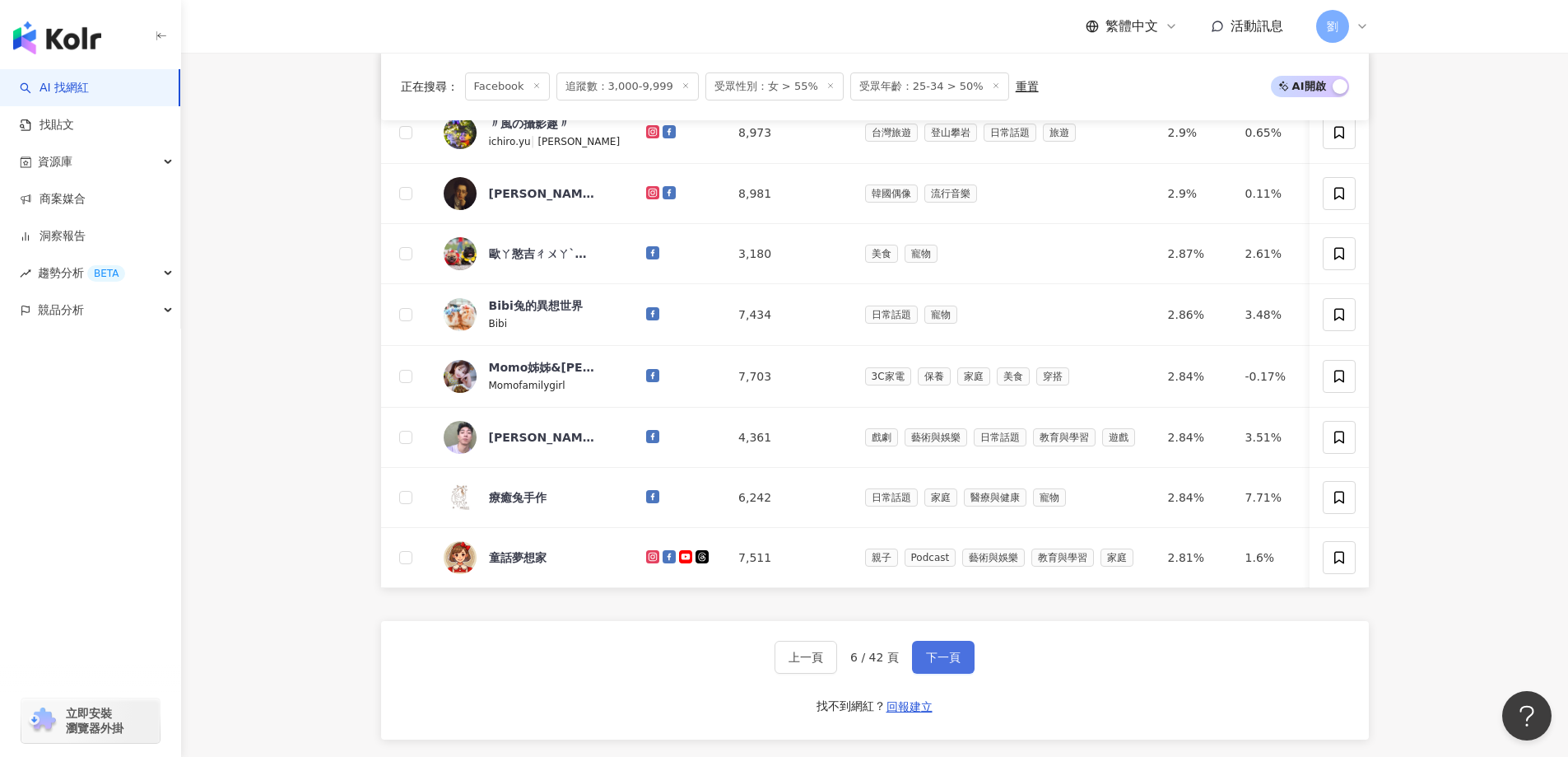
click at [926, 664] on span "下一頁" at bounding box center [943, 657] width 34 height 13
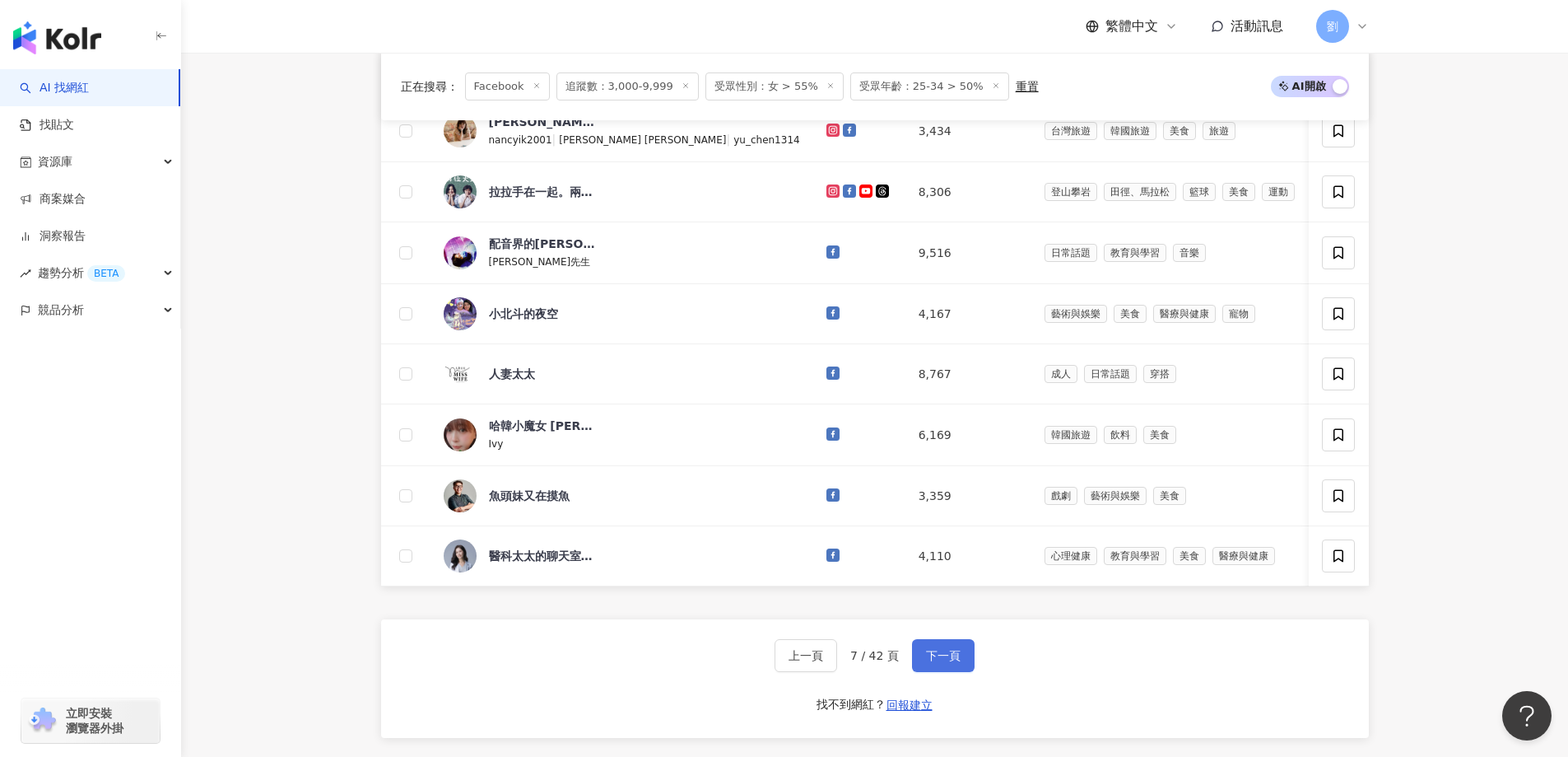
click at [938, 662] on span "下一頁" at bounding box center [943, 655] width 34 height 13
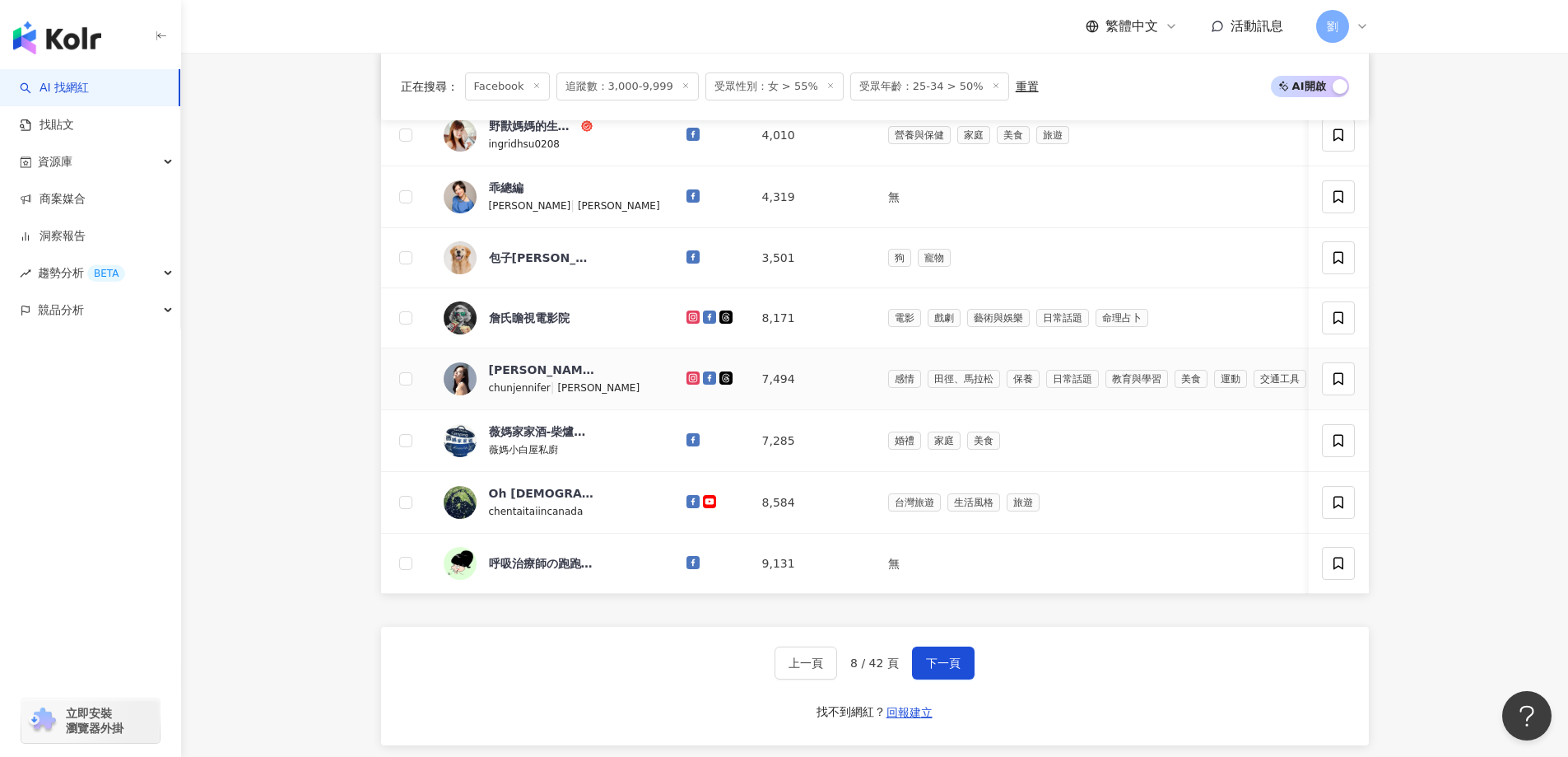
scroll to position [989, 0]
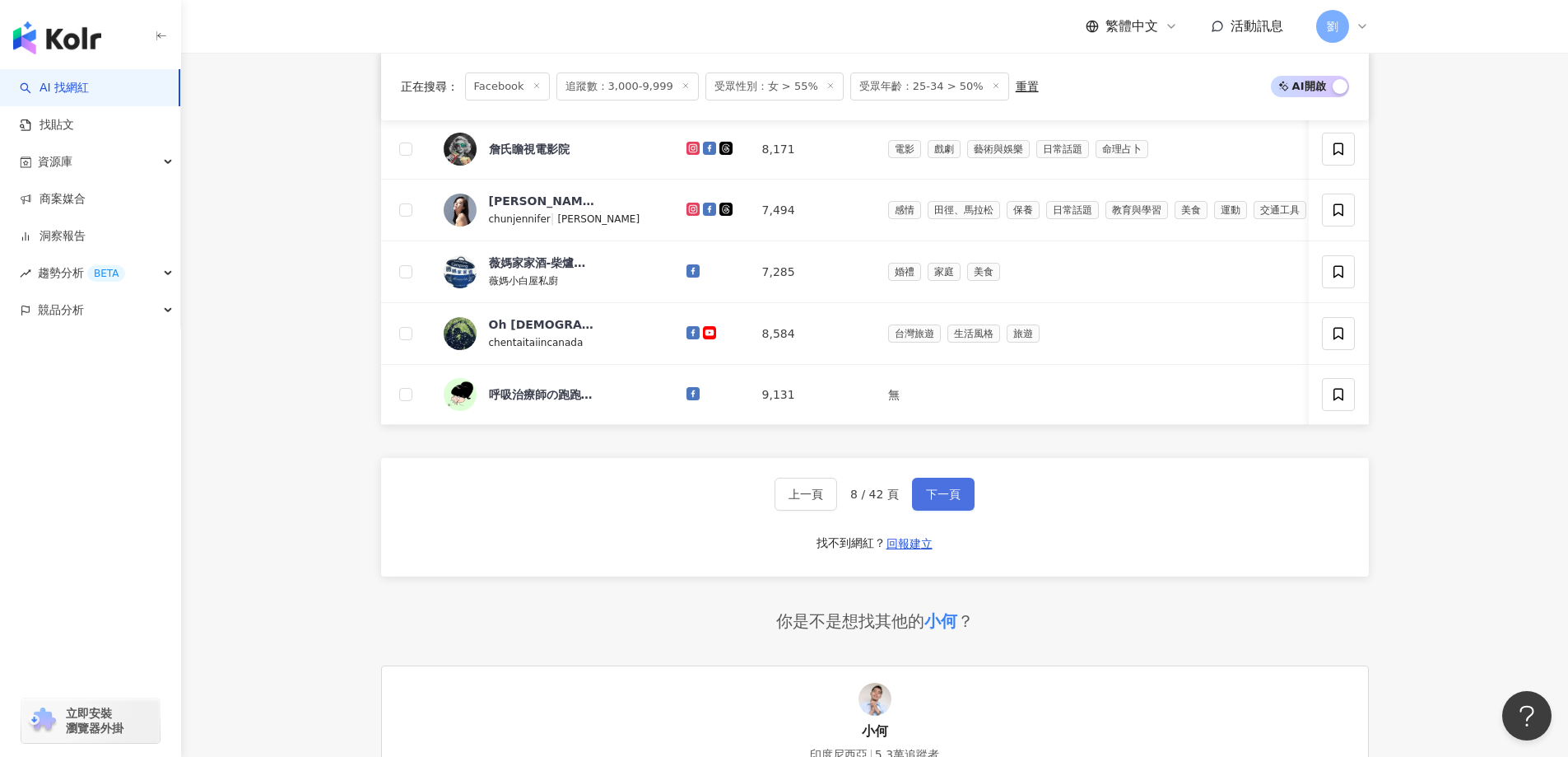
click at [930, 501] on span "下一頁" at bounding box center [943, 493] width 34 height 13
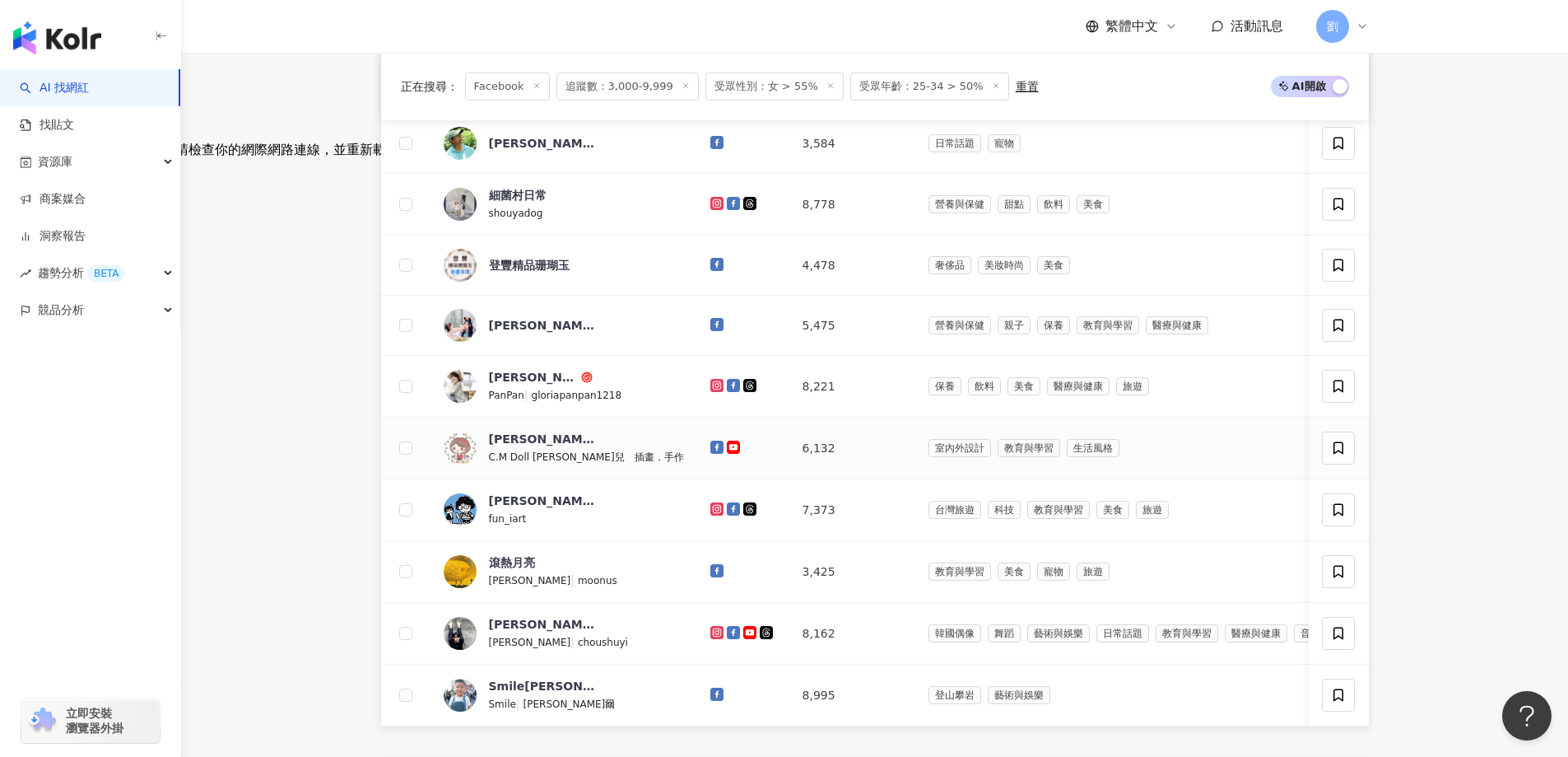
scroll to position [823, 0]
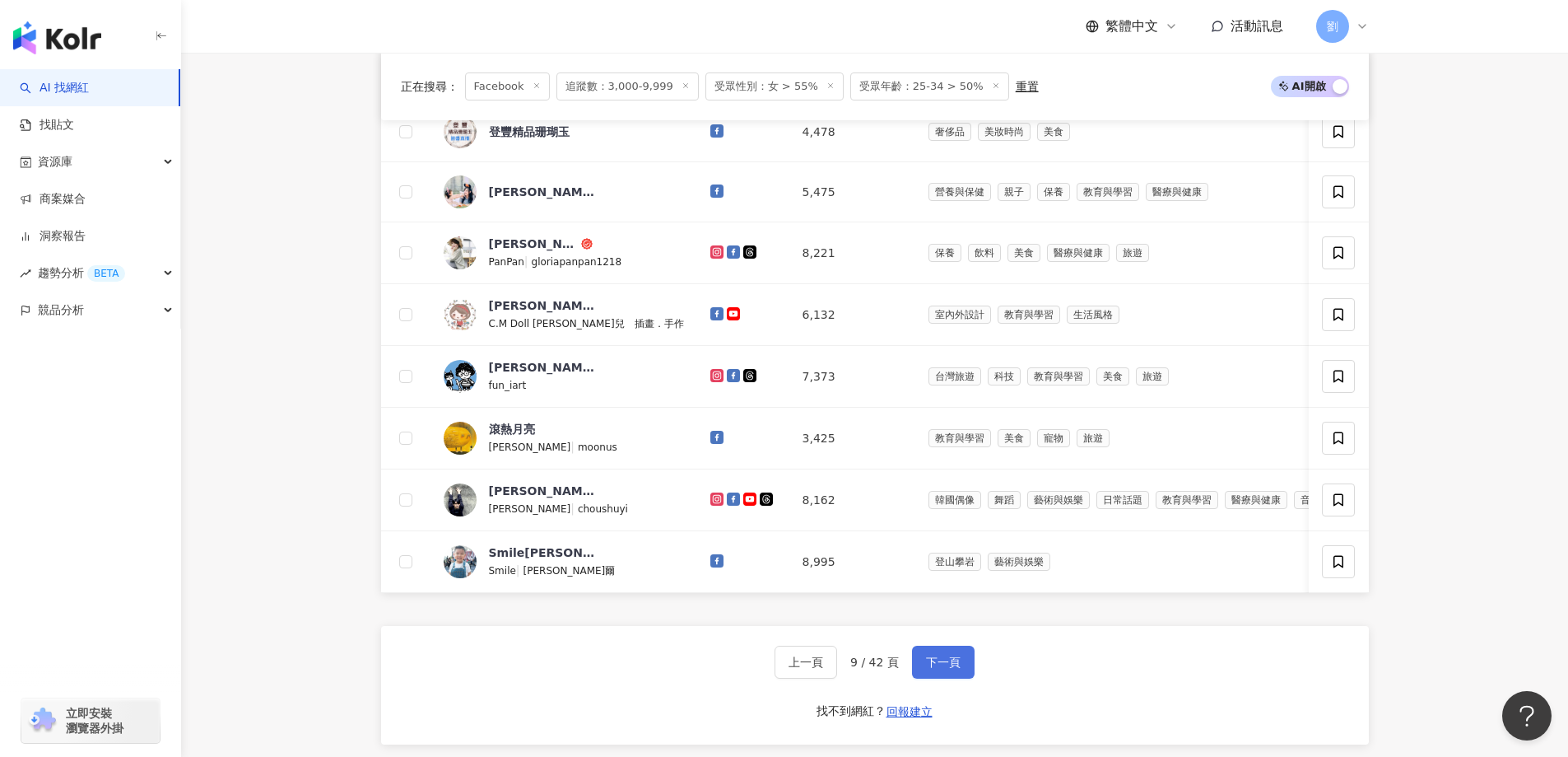
click at [942, 669] on span "下一頁" at bounding box center [943, 661] width 34 height 13
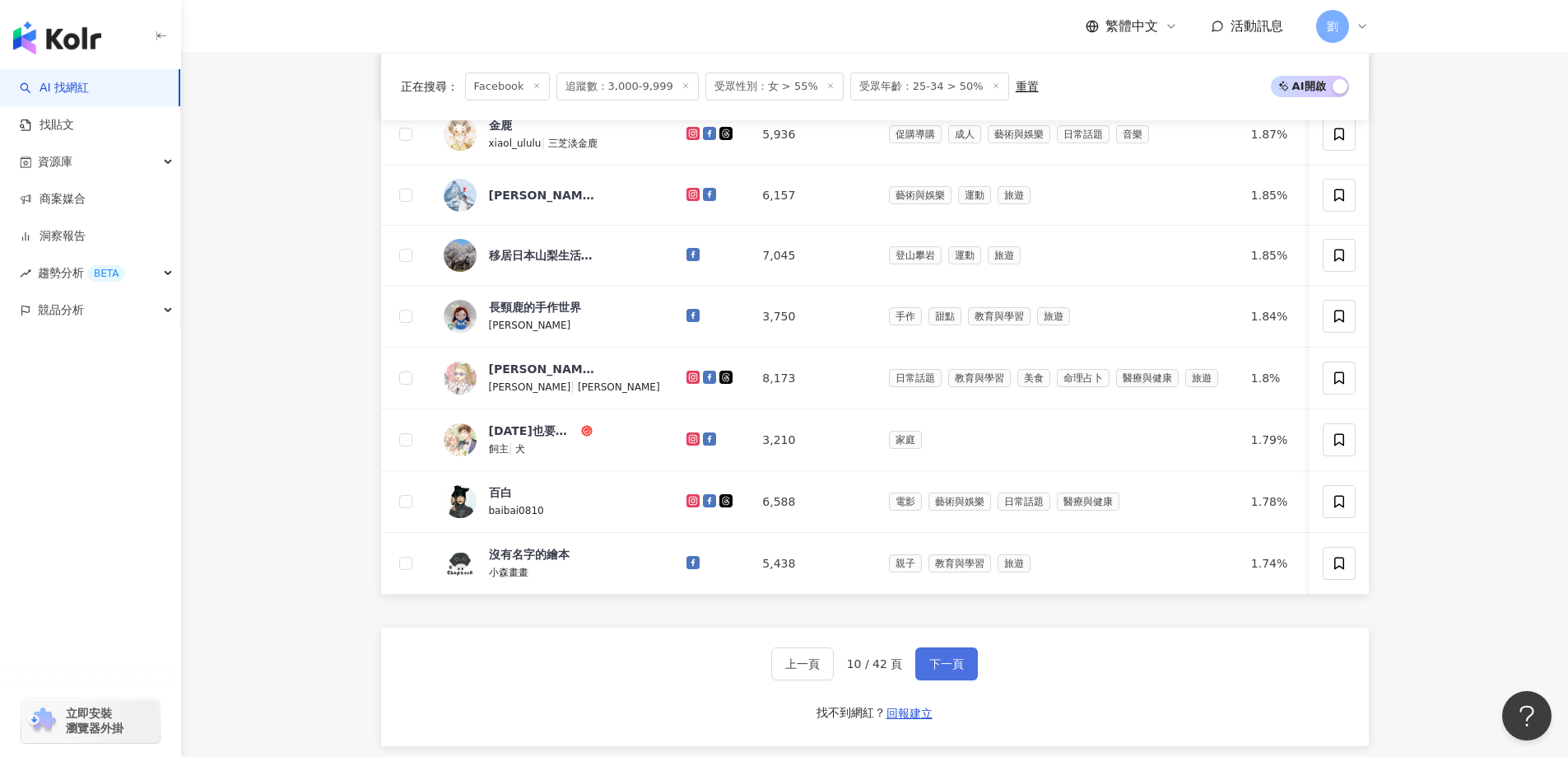
click at [922, 680] on button "下一頁" at bounding box center [947, 663] width 63 height 33
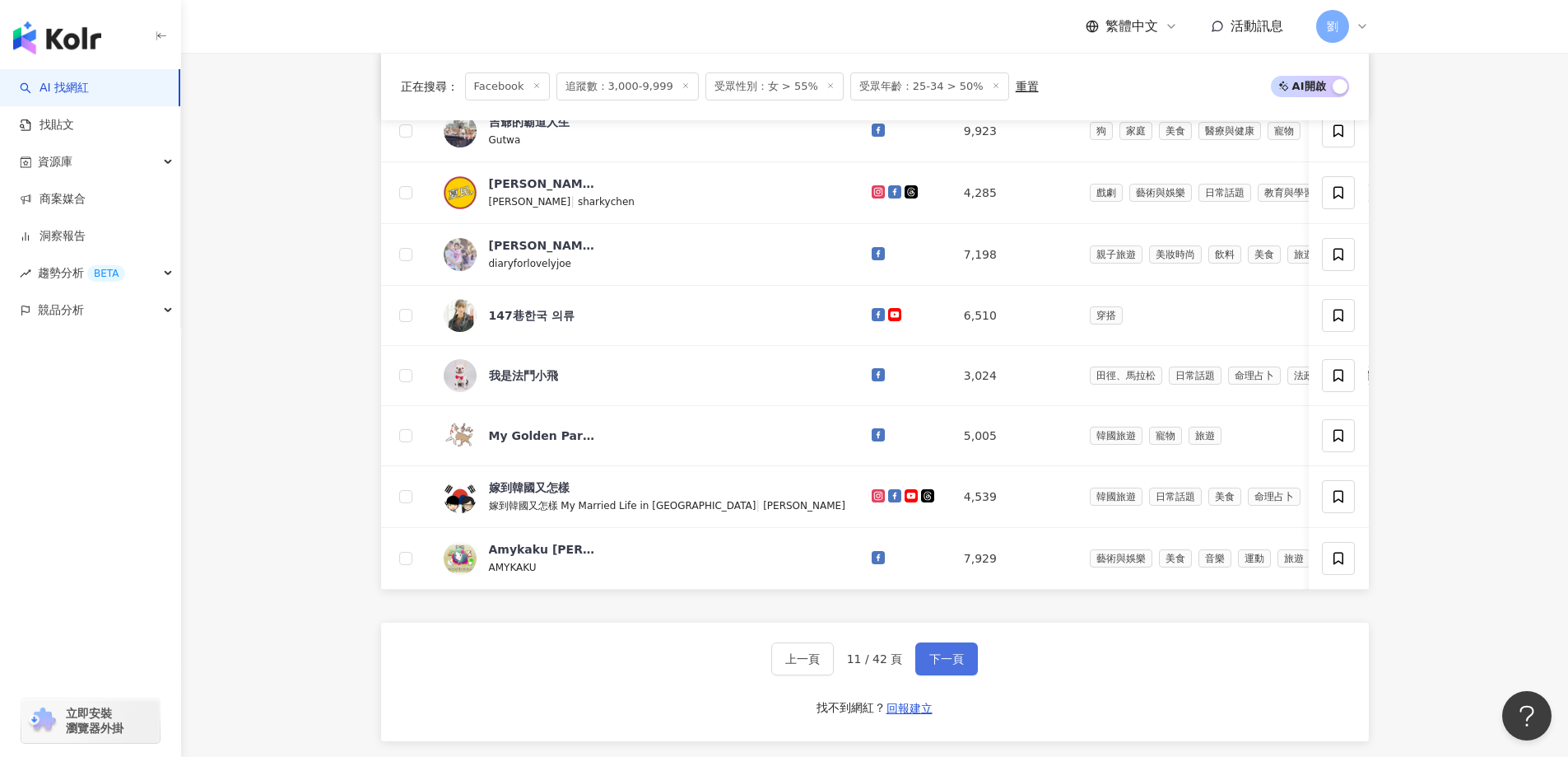
click at [917, 676] on button "下一頁" at bounding box center [947, 658] width 63 height 33
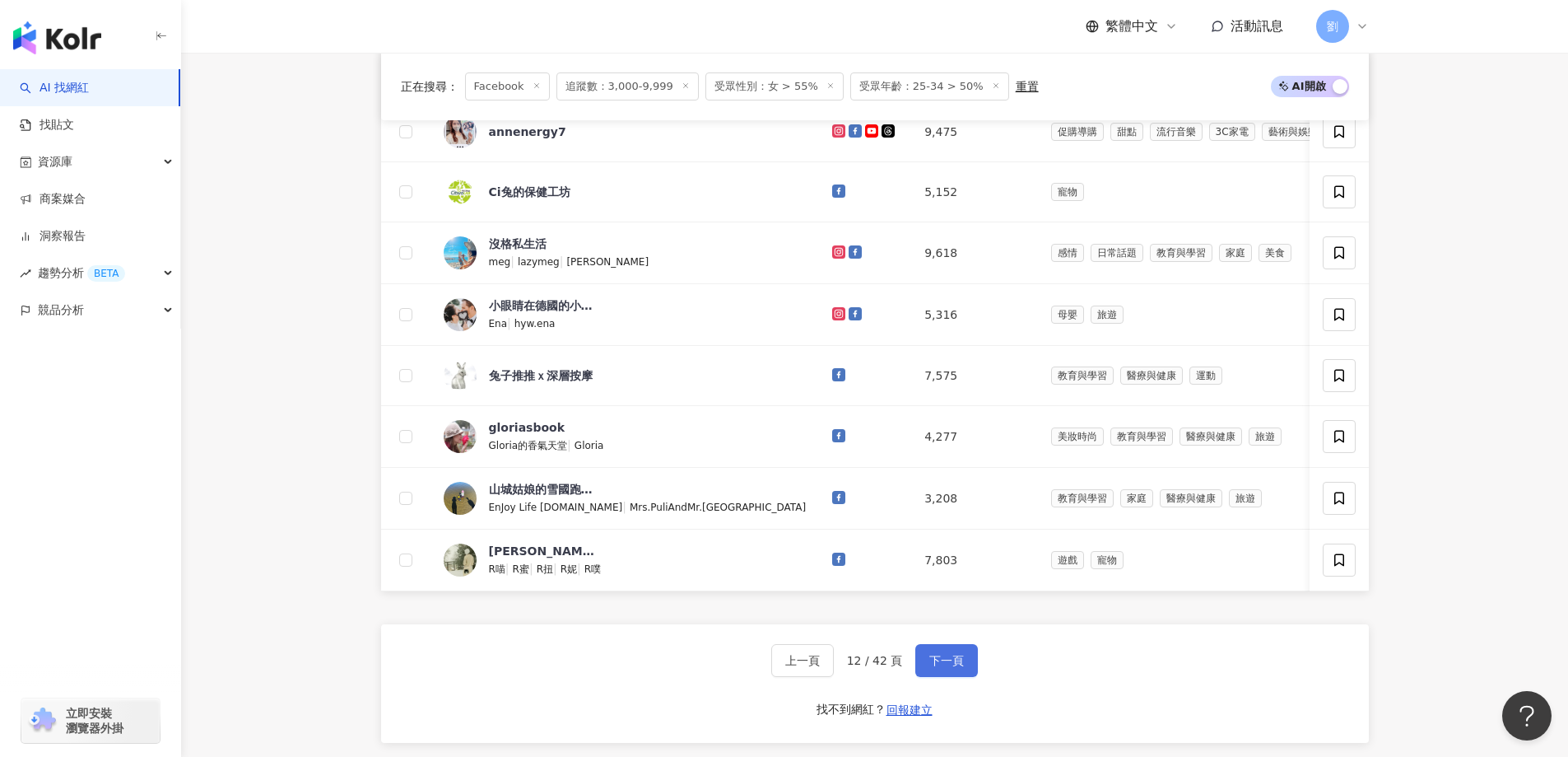
click at [935, 677] on button "下一頁" at bounding box center [947, 660] width 63 height 33
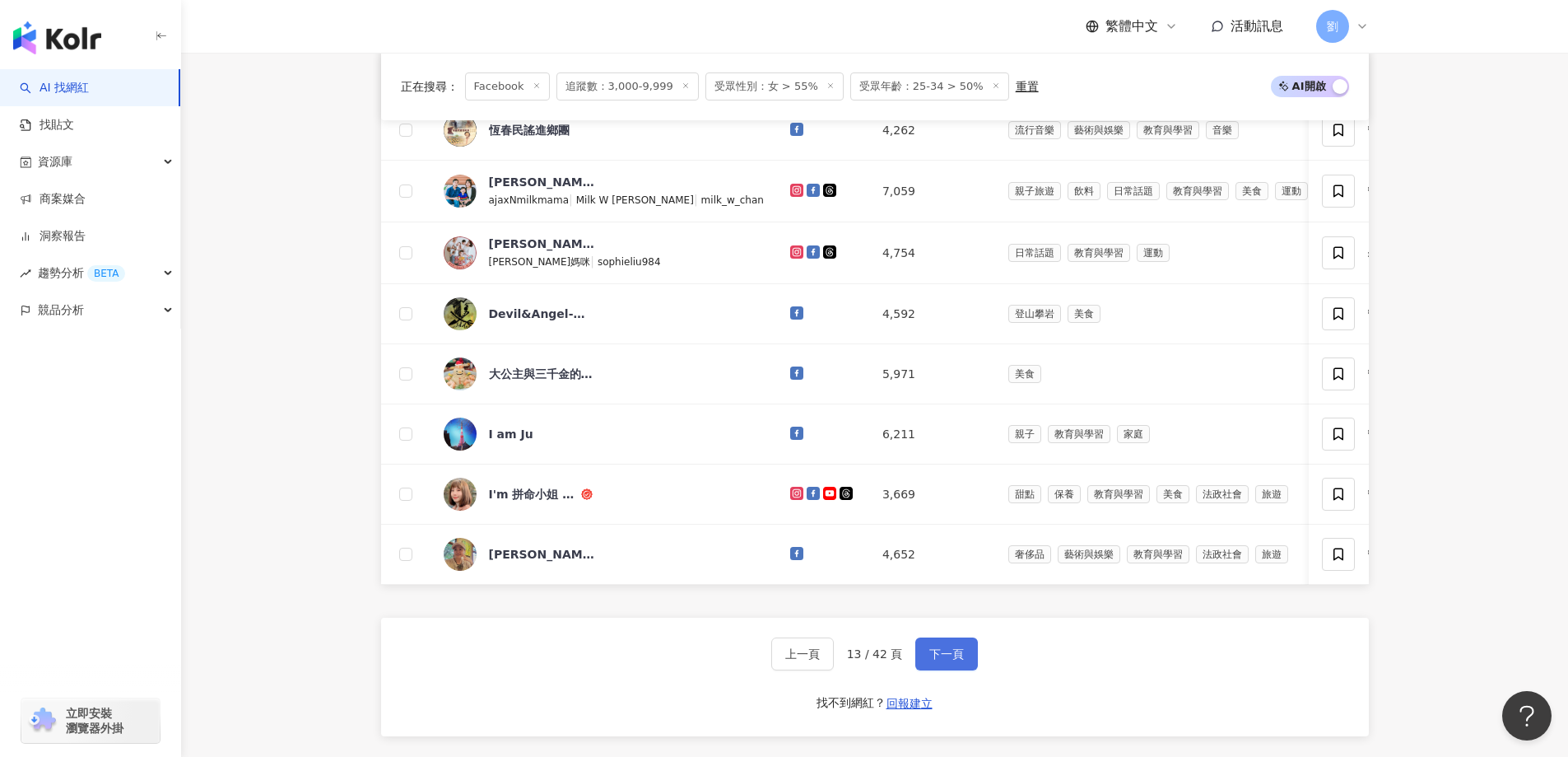
click at [948, 668] on button "下一頁" at bounding box center [947, 654] width 63 height 33
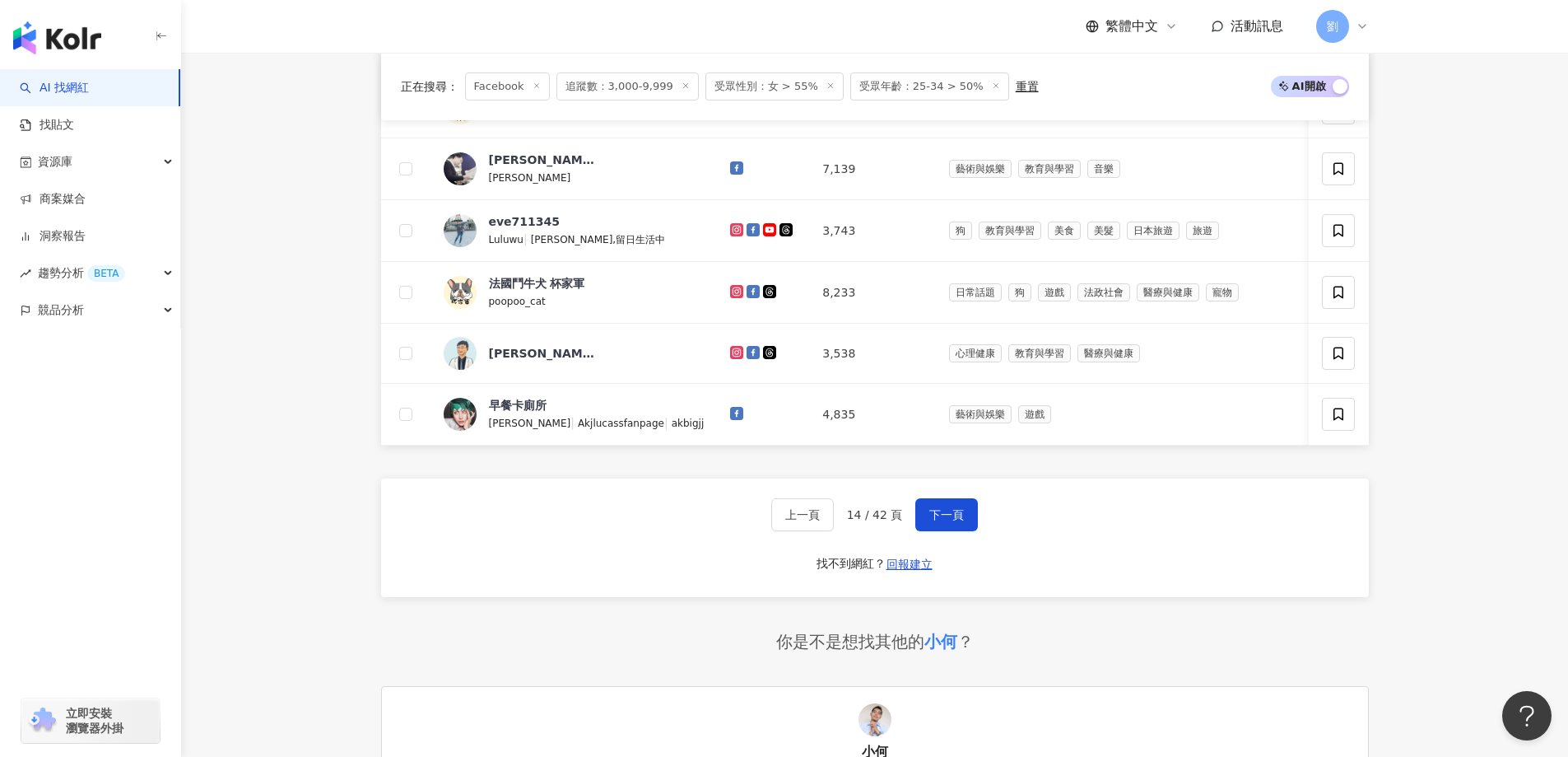
scroll to position [989, 0]
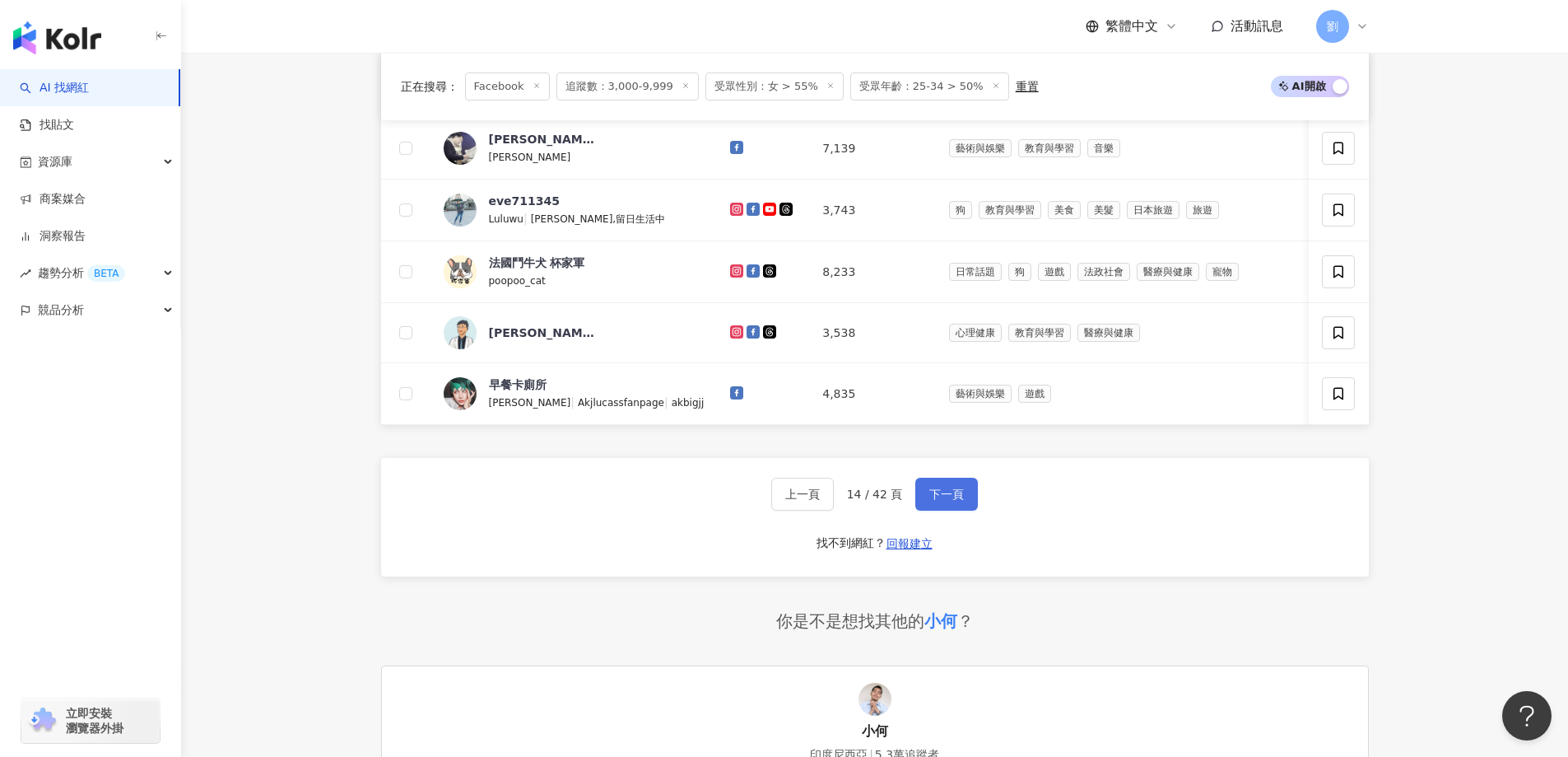
click at [932, 509] on button "下一頁" at bounding box center [947, 493] width 63 height 33
